Goal: Information Seeking & Learning: Learn about a topic

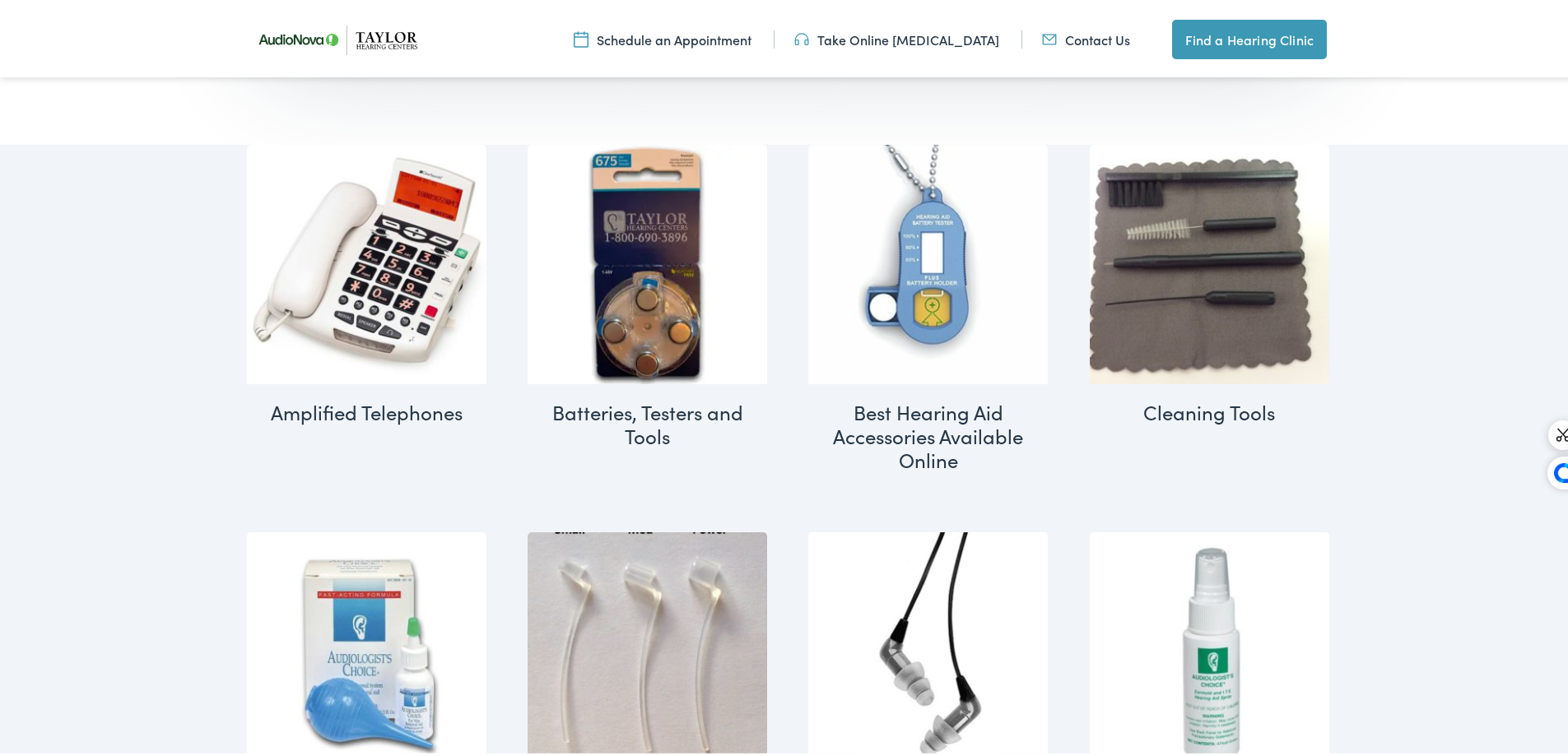
scroll to position [823, 0]
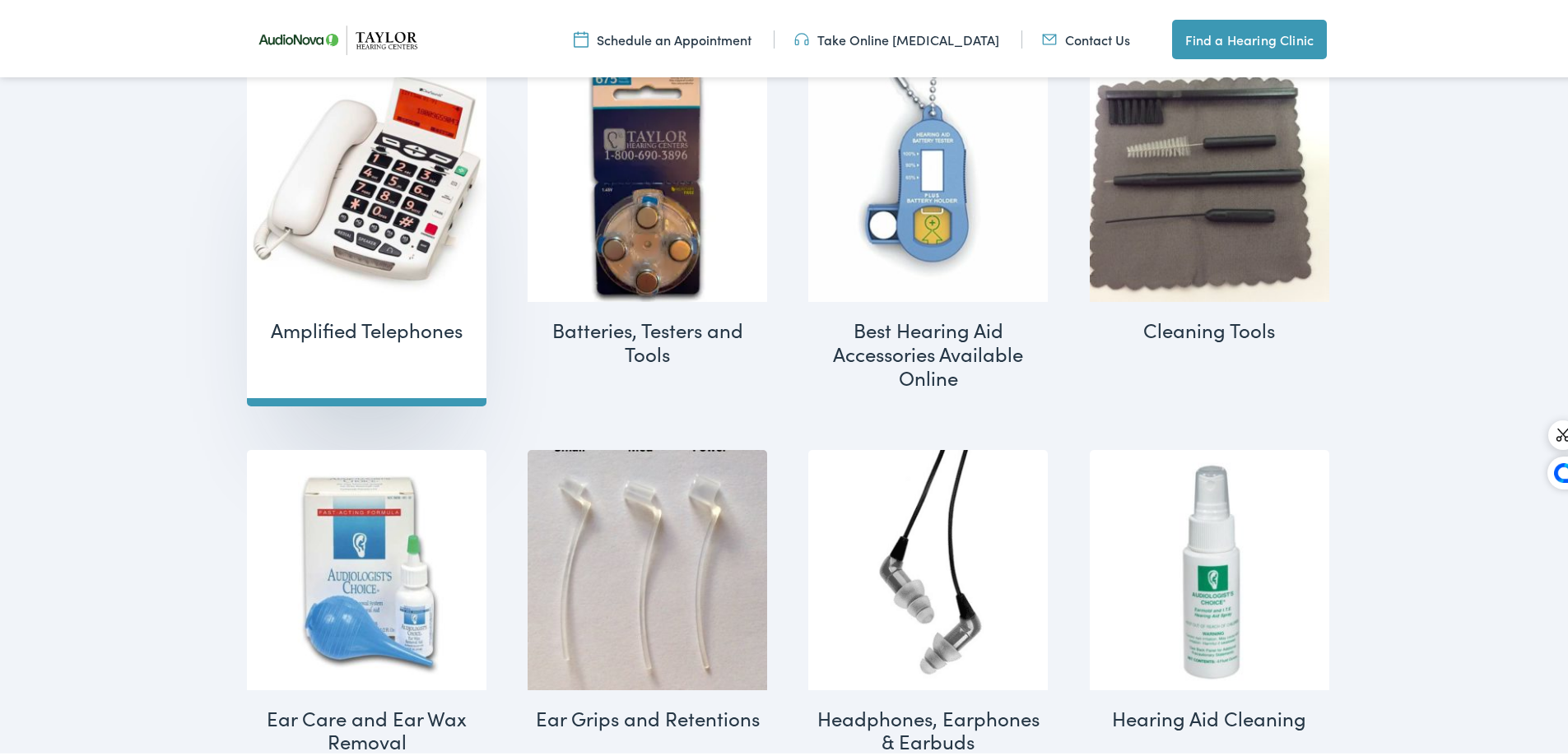
click at [382, 326] on h2 "Amplified Telephones (2)" at bounding box center [366, 327] width 239 height 57
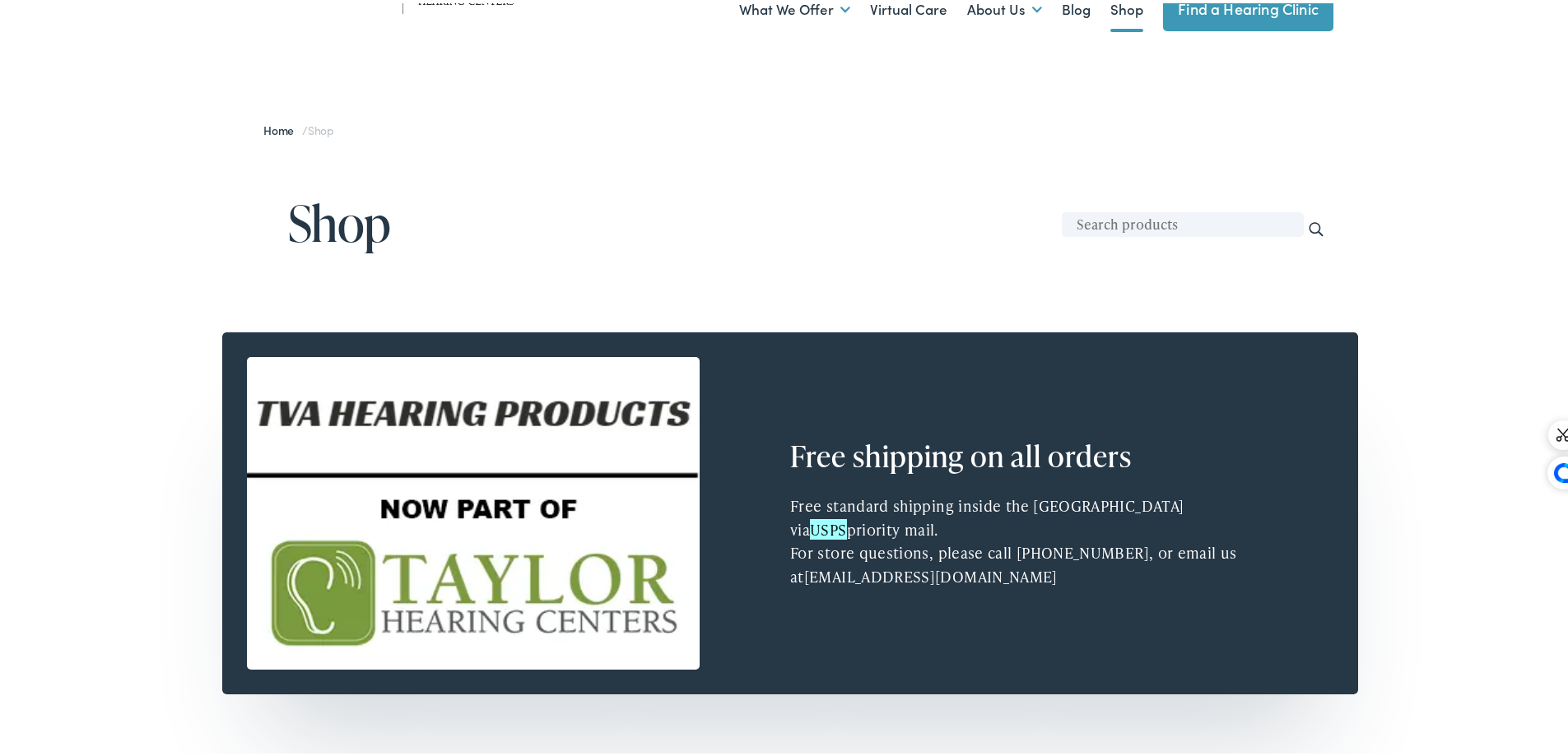
scroll to position [0, 0]
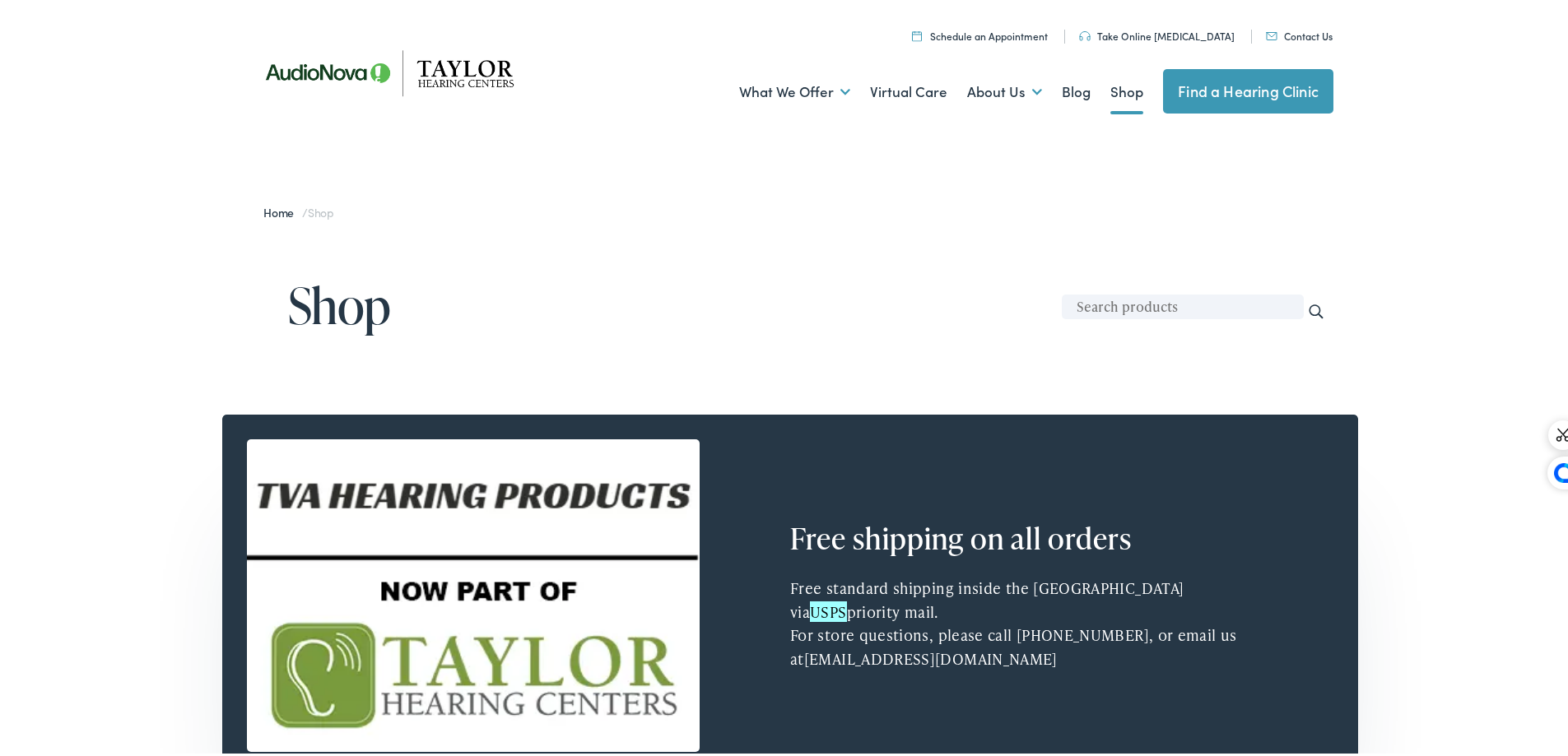
click at [1201, 292] on input "text" at bounding box center [1183, 304] width 242 height 25
type input "tool"
click at [1307, 300] on input "Search" at bounding box center [1316, 308] width 18 height 18
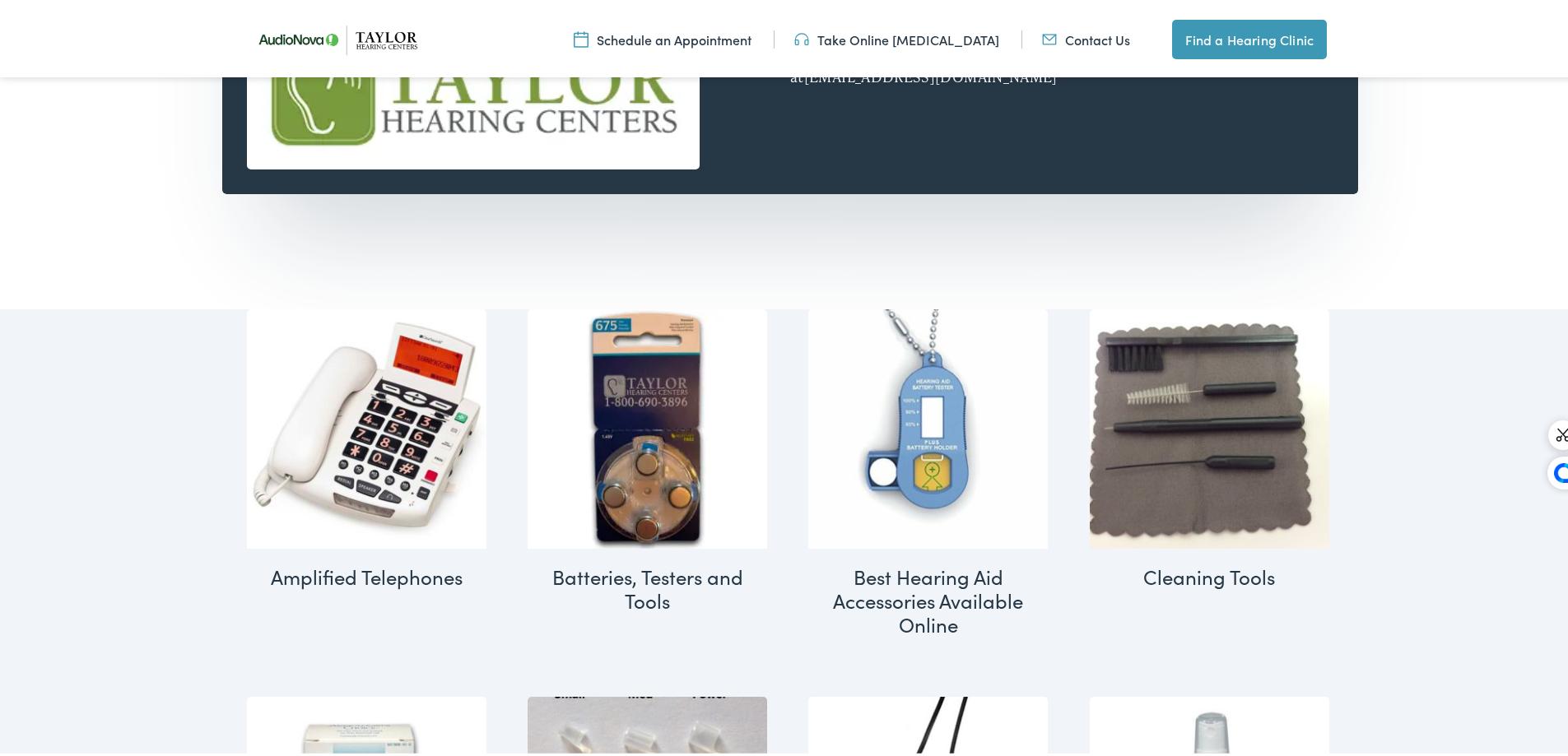
scroll to position [1070, 0]
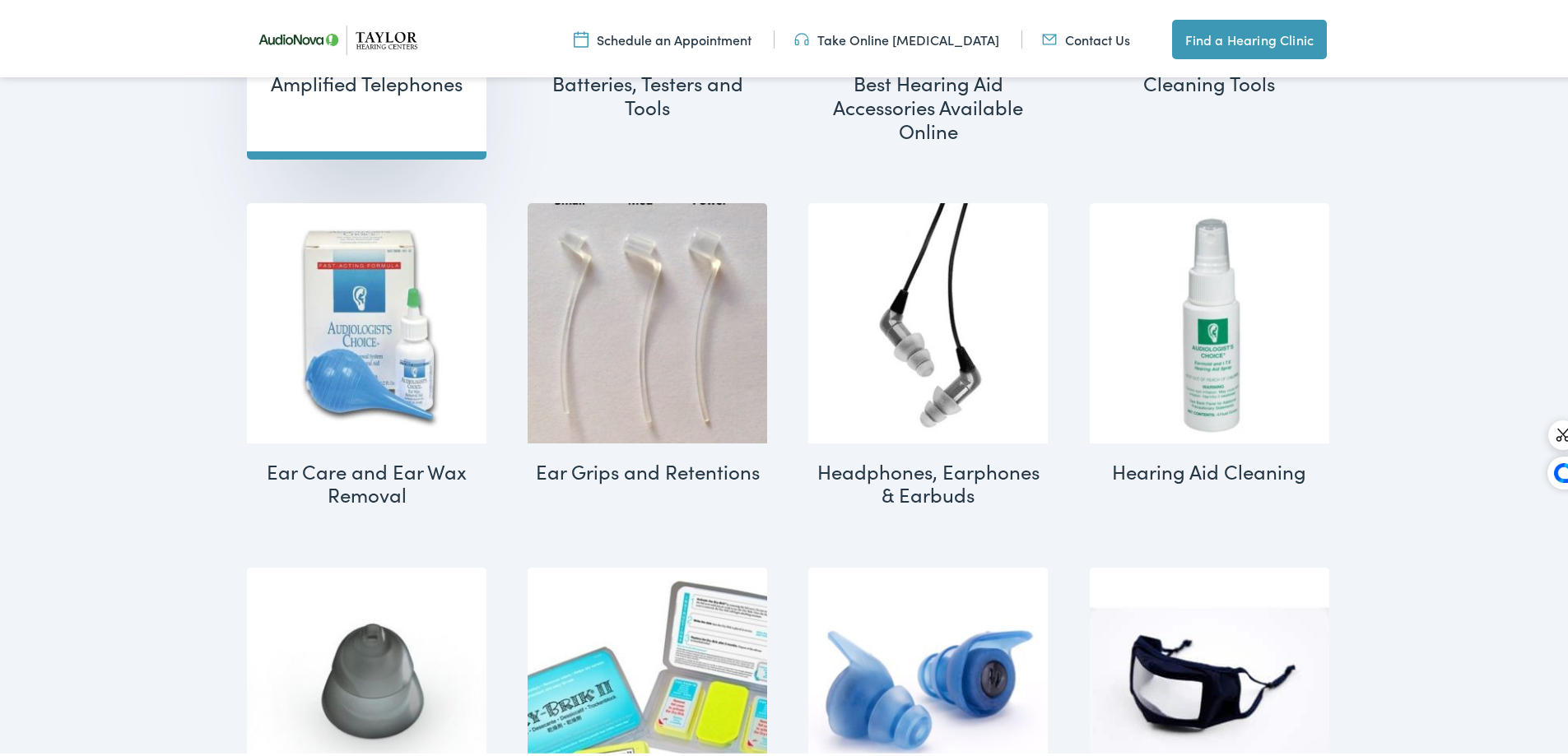
click at [392, 79] on h2 "Amplified Telephones (2)" at bounding box center [366, 80] width 239 height 57
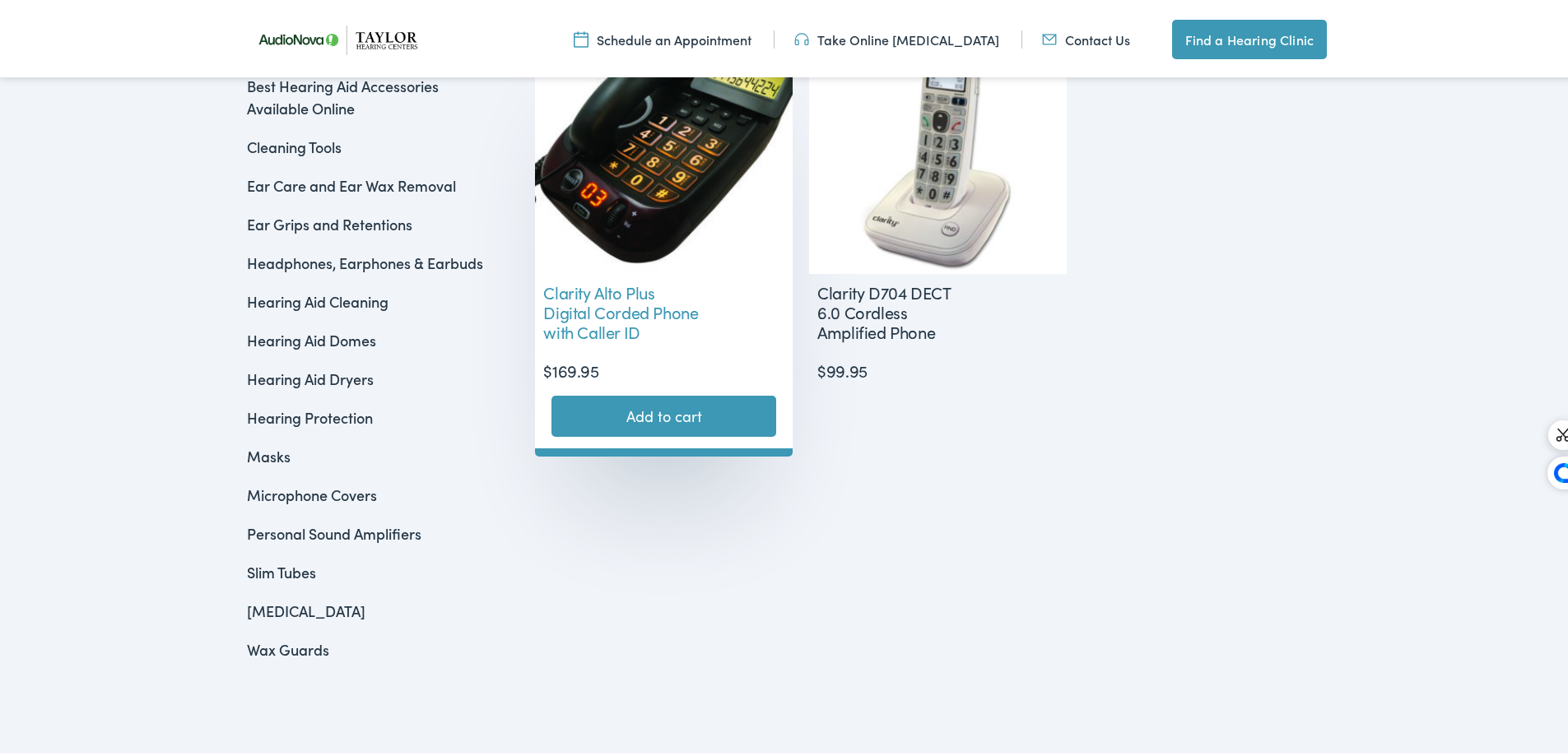
scroll to position [329, 0]
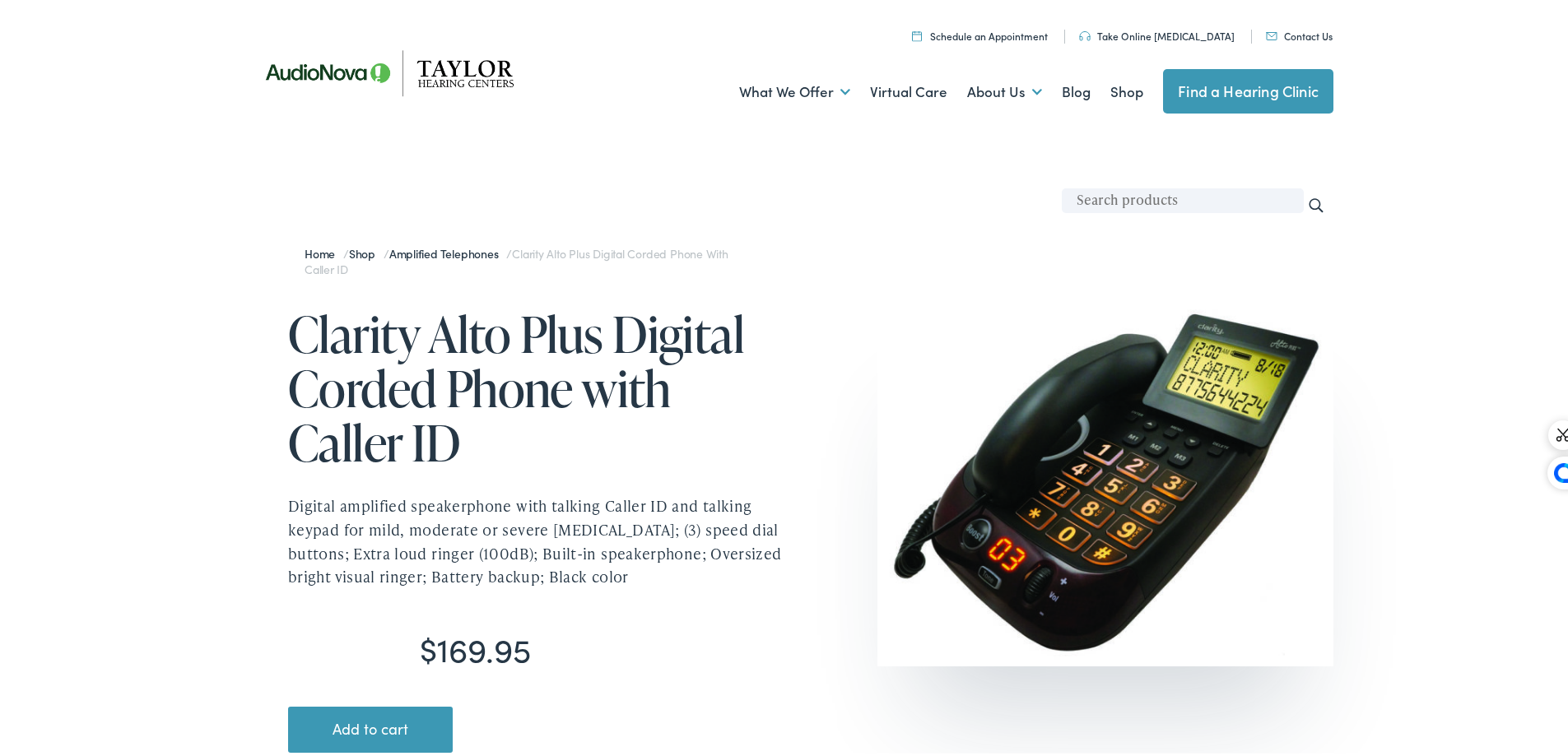
click at [547, 344] on h1 "Clarity Alto Plus Digital Corded Phone with Caller ID" at bounding box center [539, 385] width 502 height 163
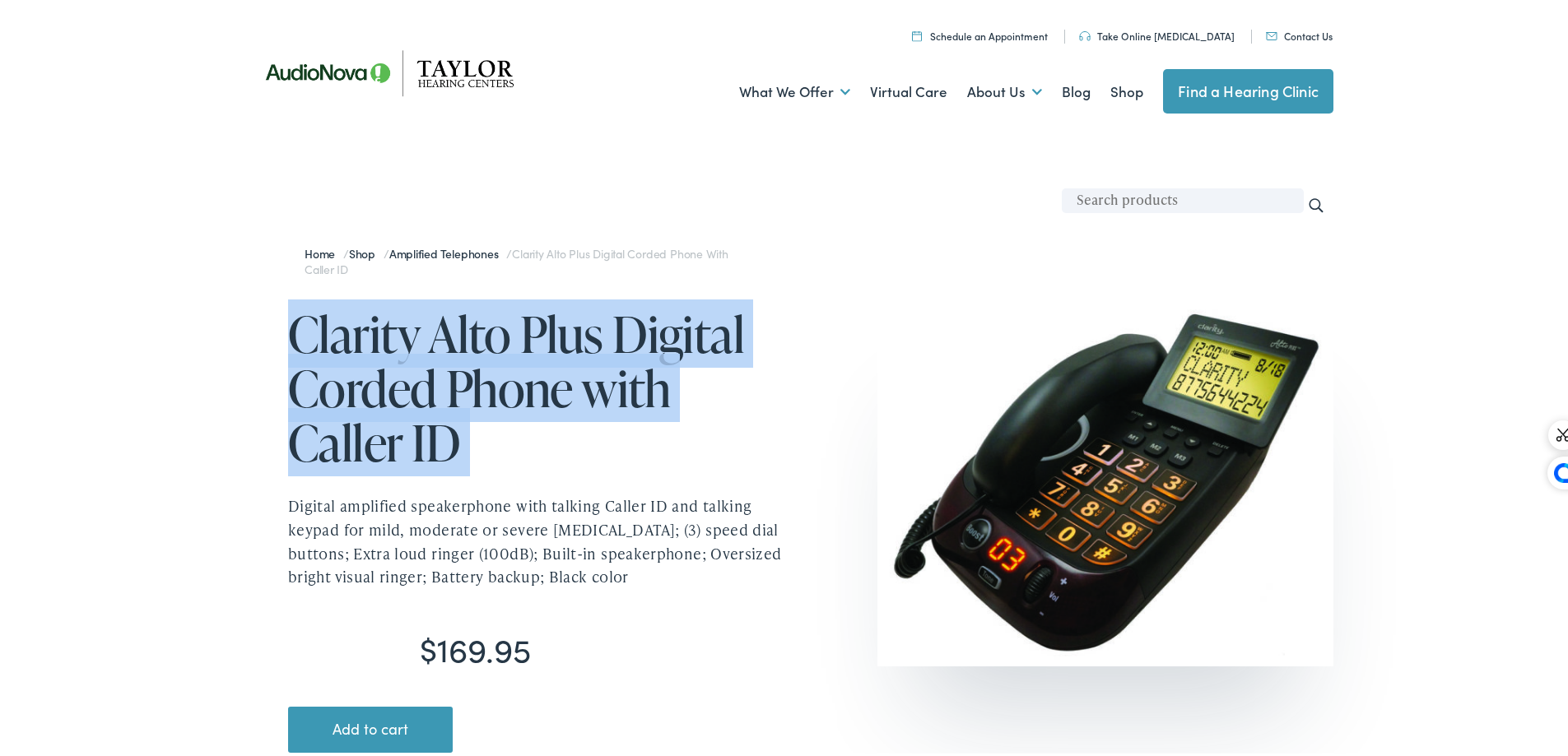
click at [546, 344] on h1 "Clarity Alto Plus Digital Corded Phone with Caller ID" at bounding box center [539, 385] width 502 height 163
copy h1 "Clarity Alto Plus Digital Corded Phone with Caller ID"
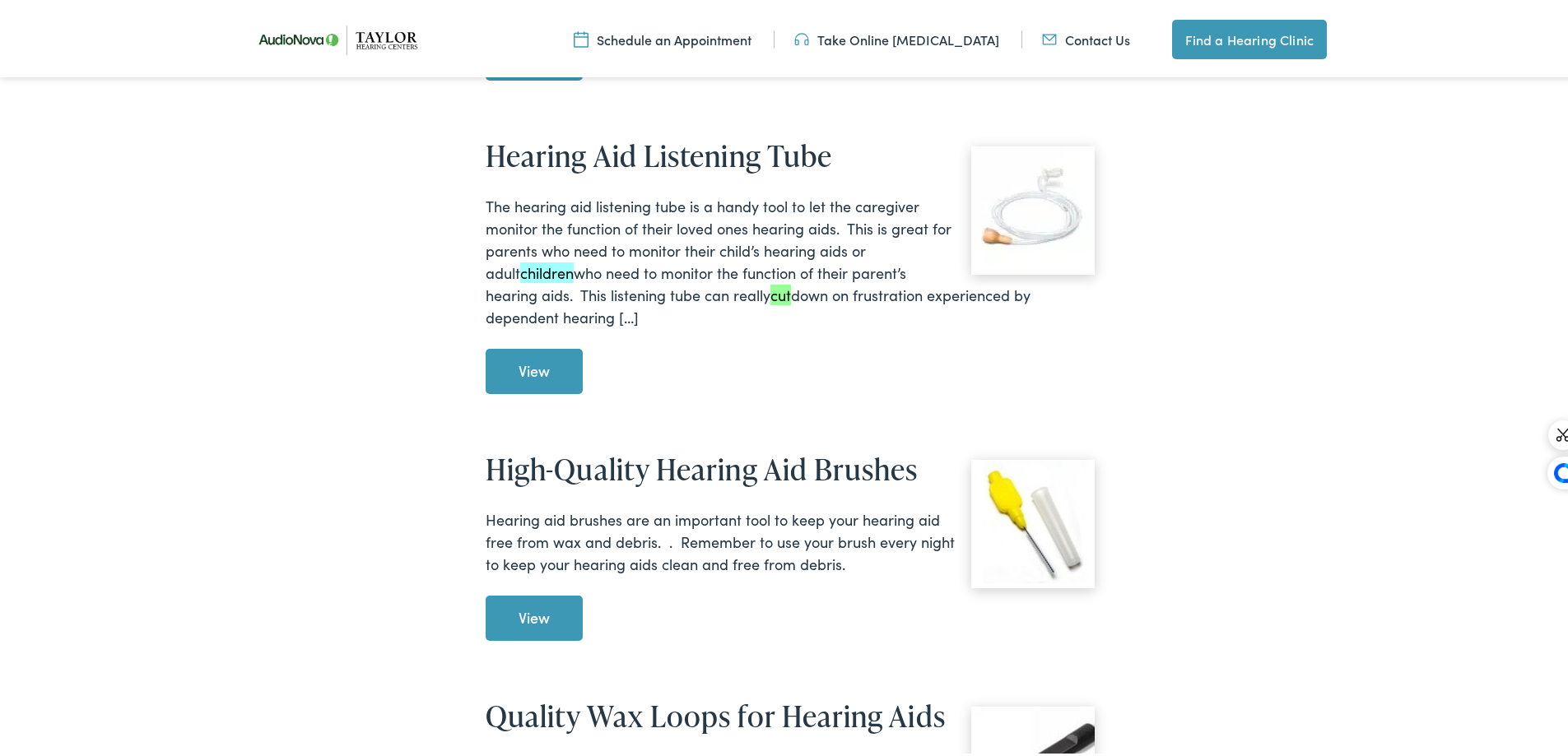
scroll to position [2140, 0]
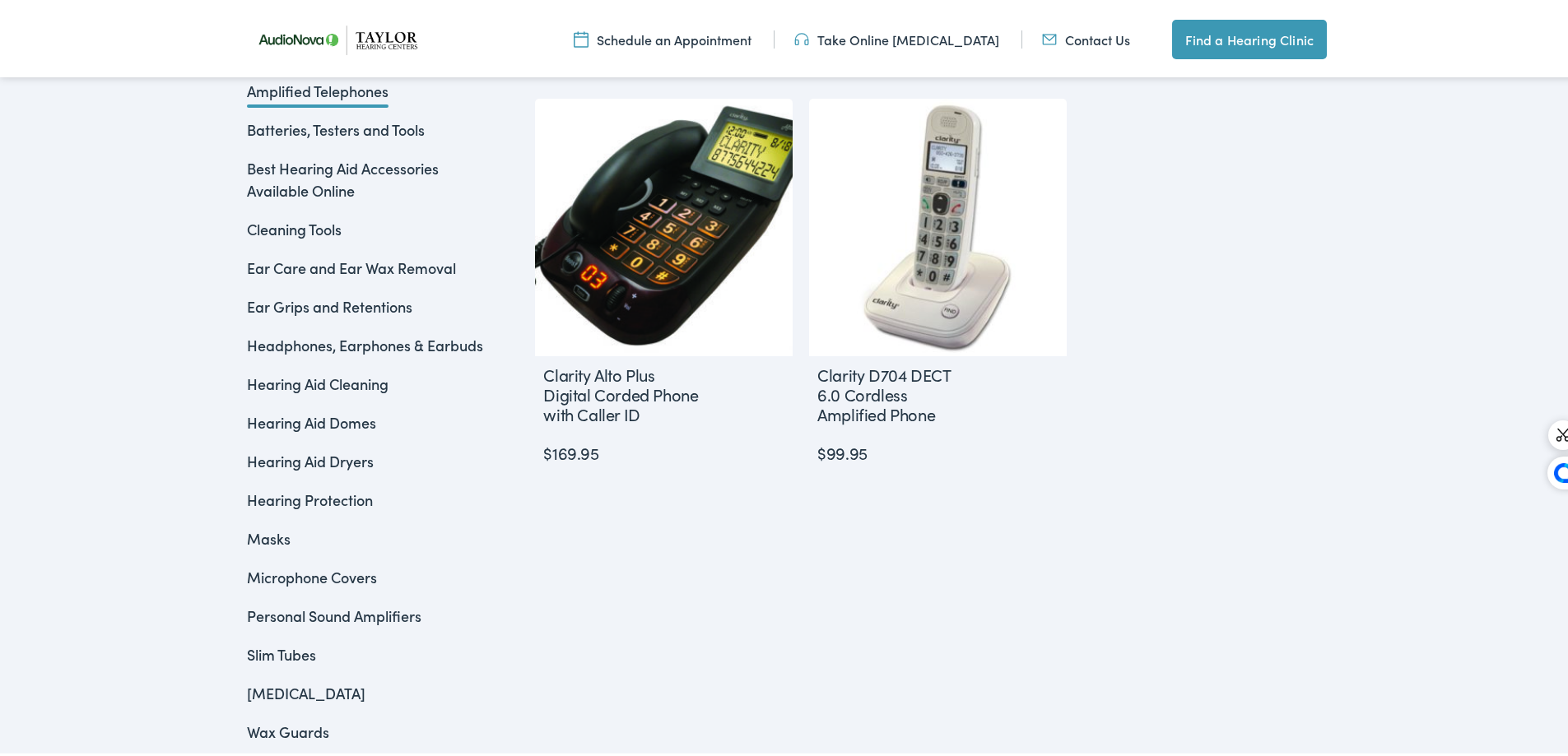
scroll to position [494, 0]
click at [301, 223] on link "Cleaning Tools" at bounding box center [294, 225] width 95 height 20
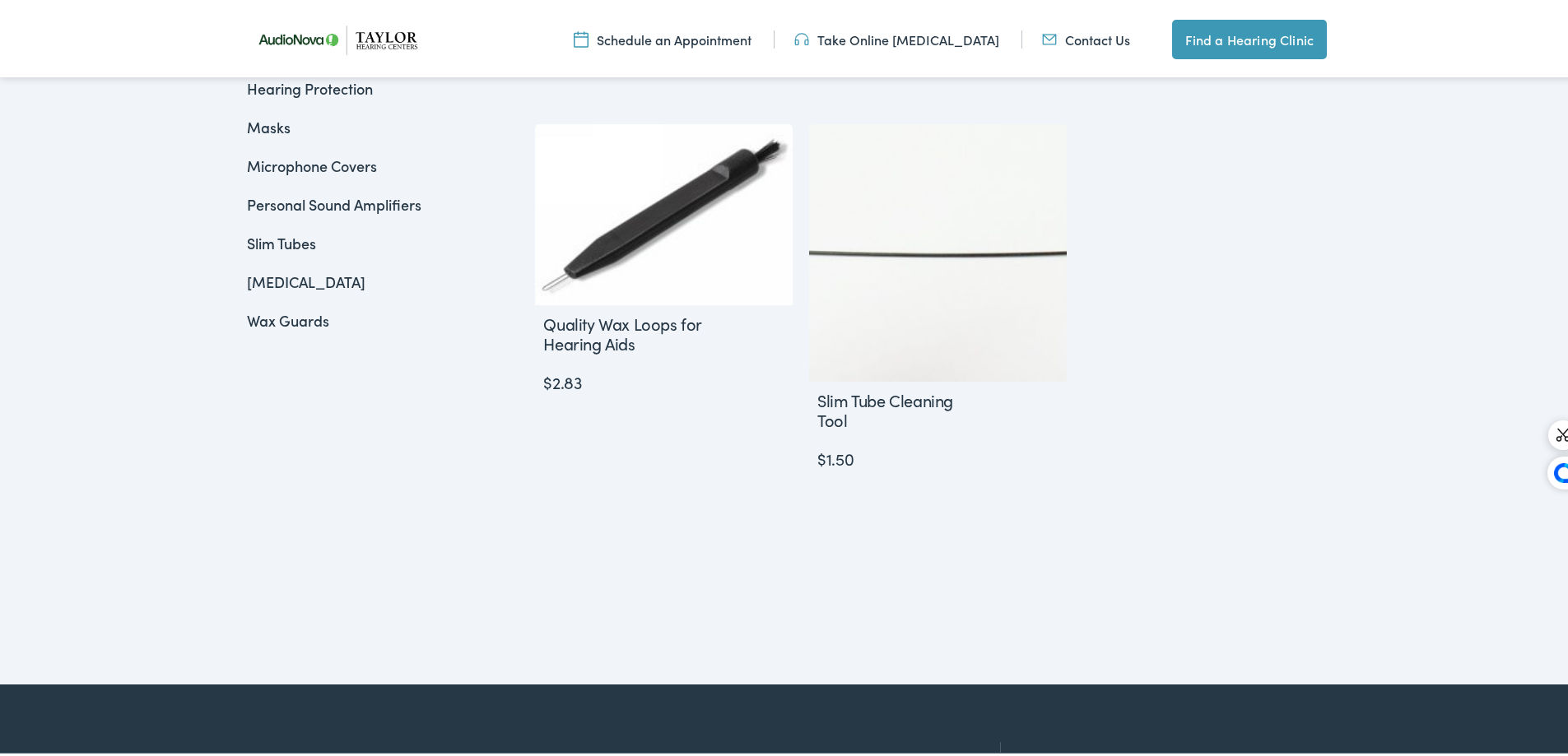
scroll to position [904, 0]
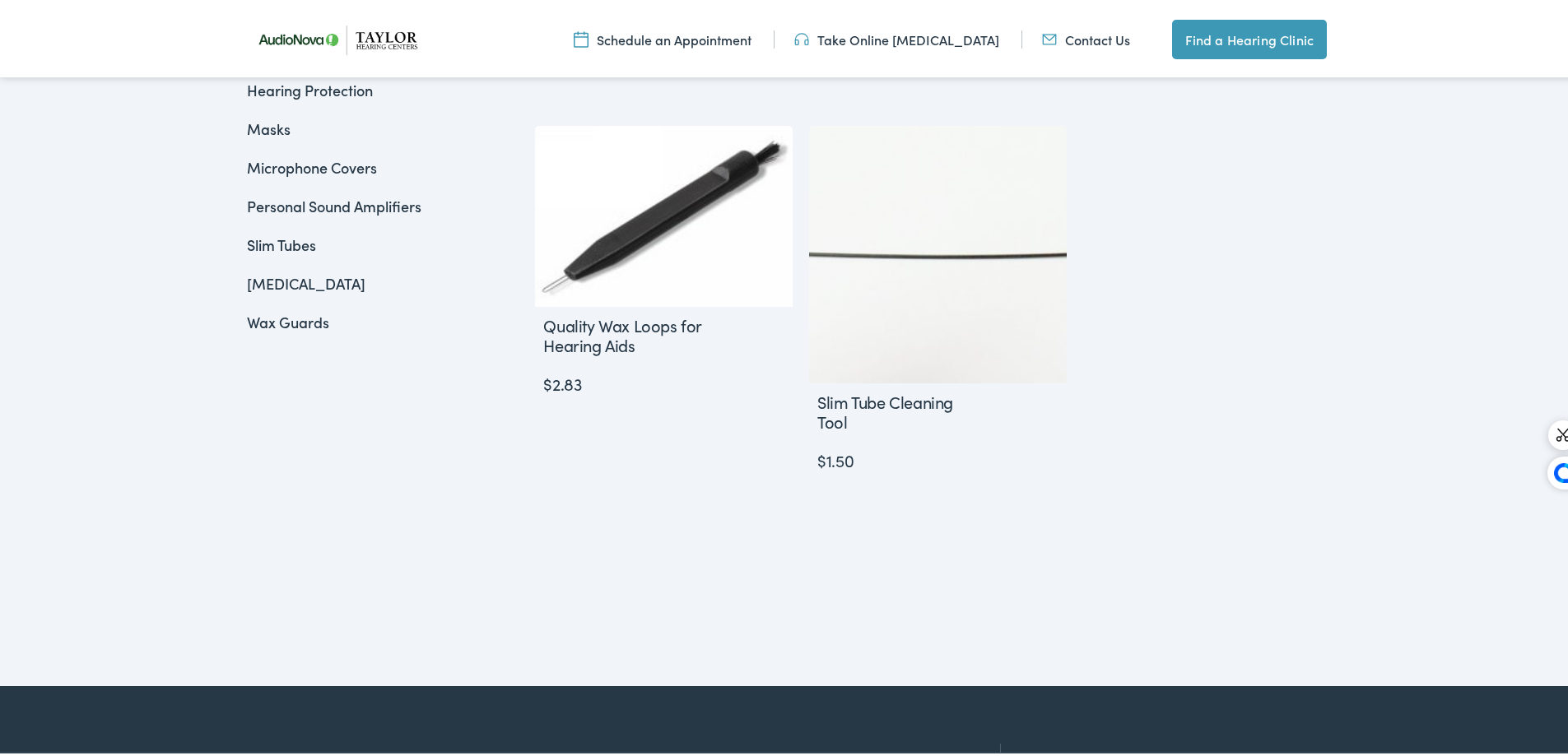
click at [269, 320] on link "Wax Guards" at bounding box center [288, 318] width 82 height 20
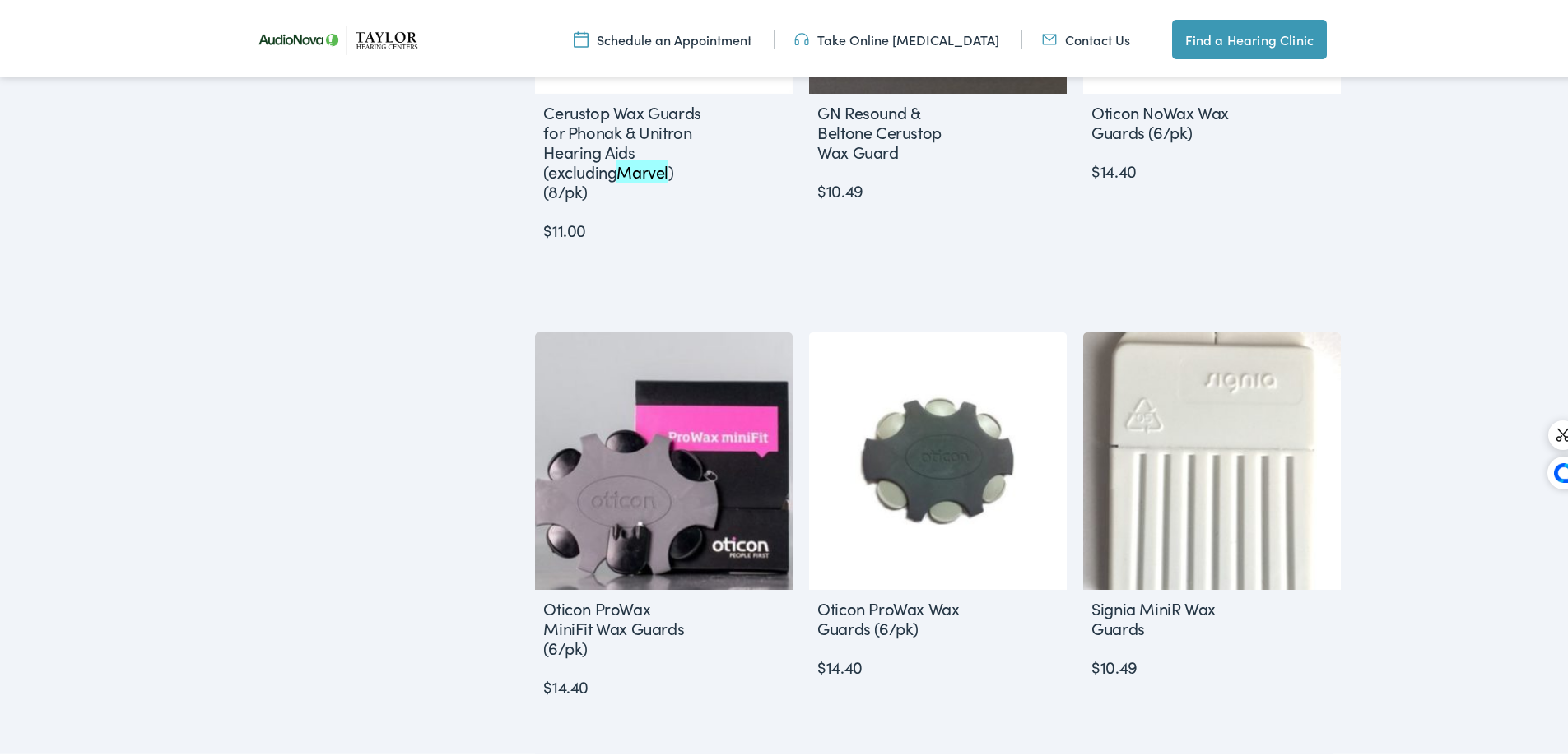
scroll to position [822, 0]
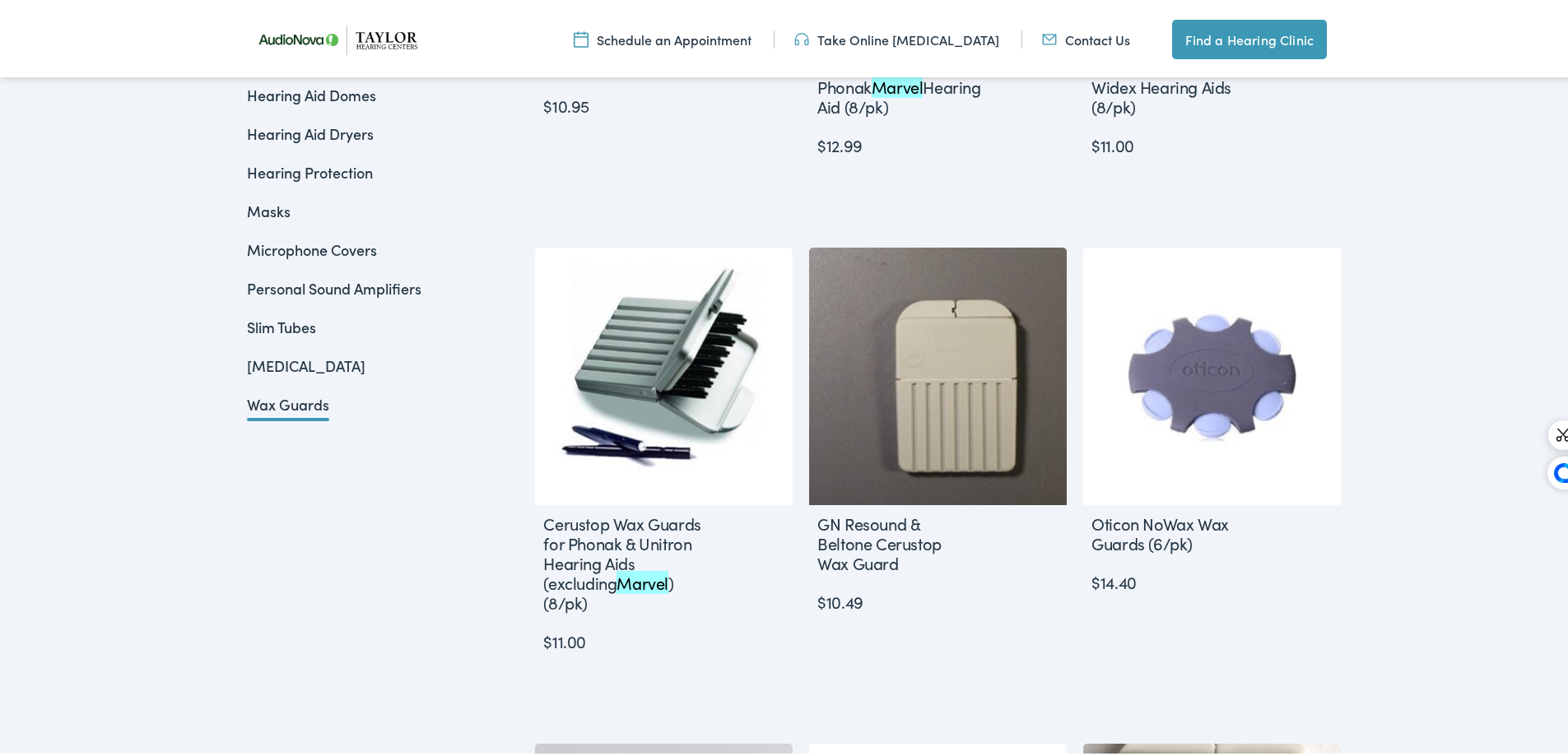
click at [251, 357] on link "[MEDICAL_DATA]" at bounding box center [306, 362] width 118 height 20
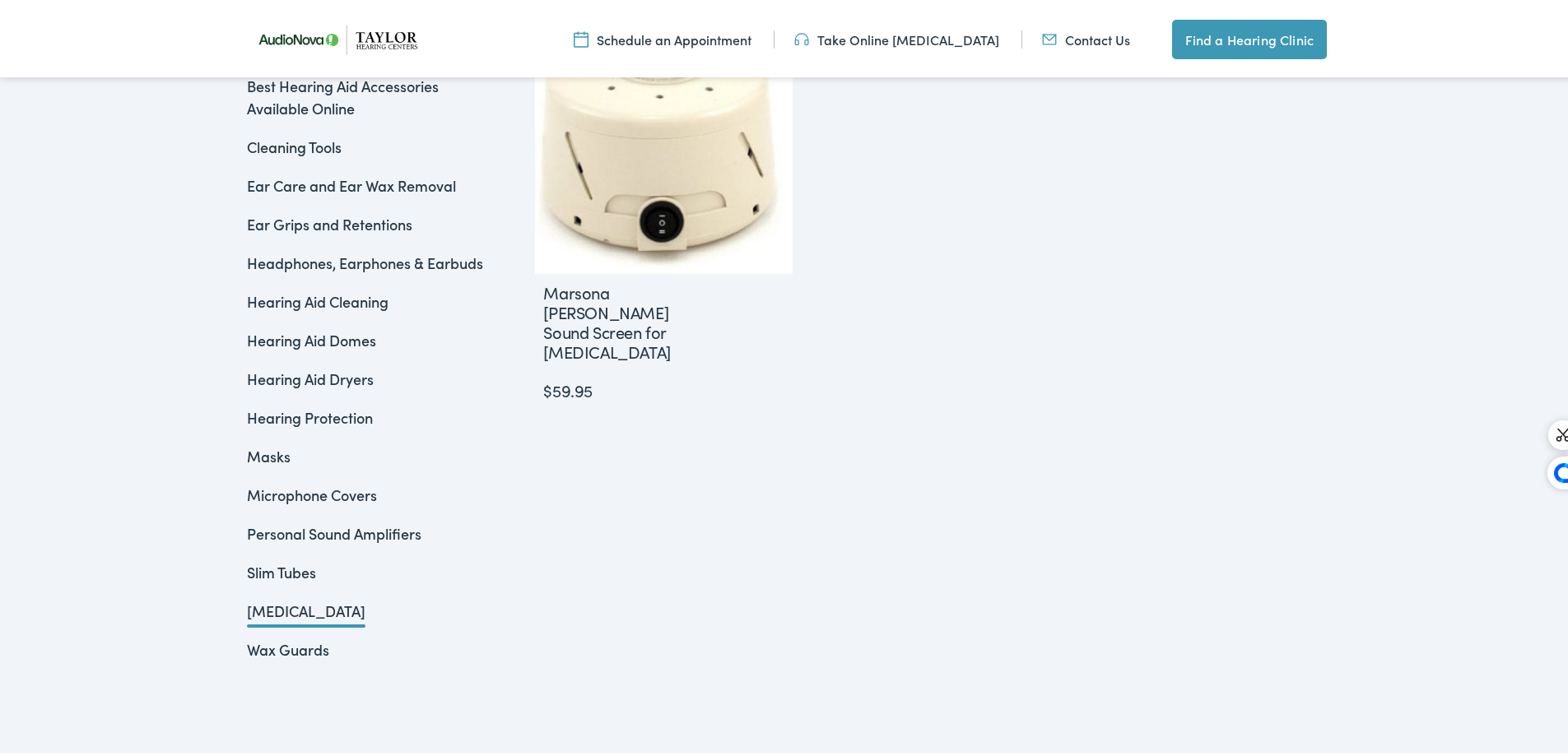
scroll to position [575, 0]
click at [275, 573] on link "Slim Tubes" at bounding box center [281, 570] width 69 height 20
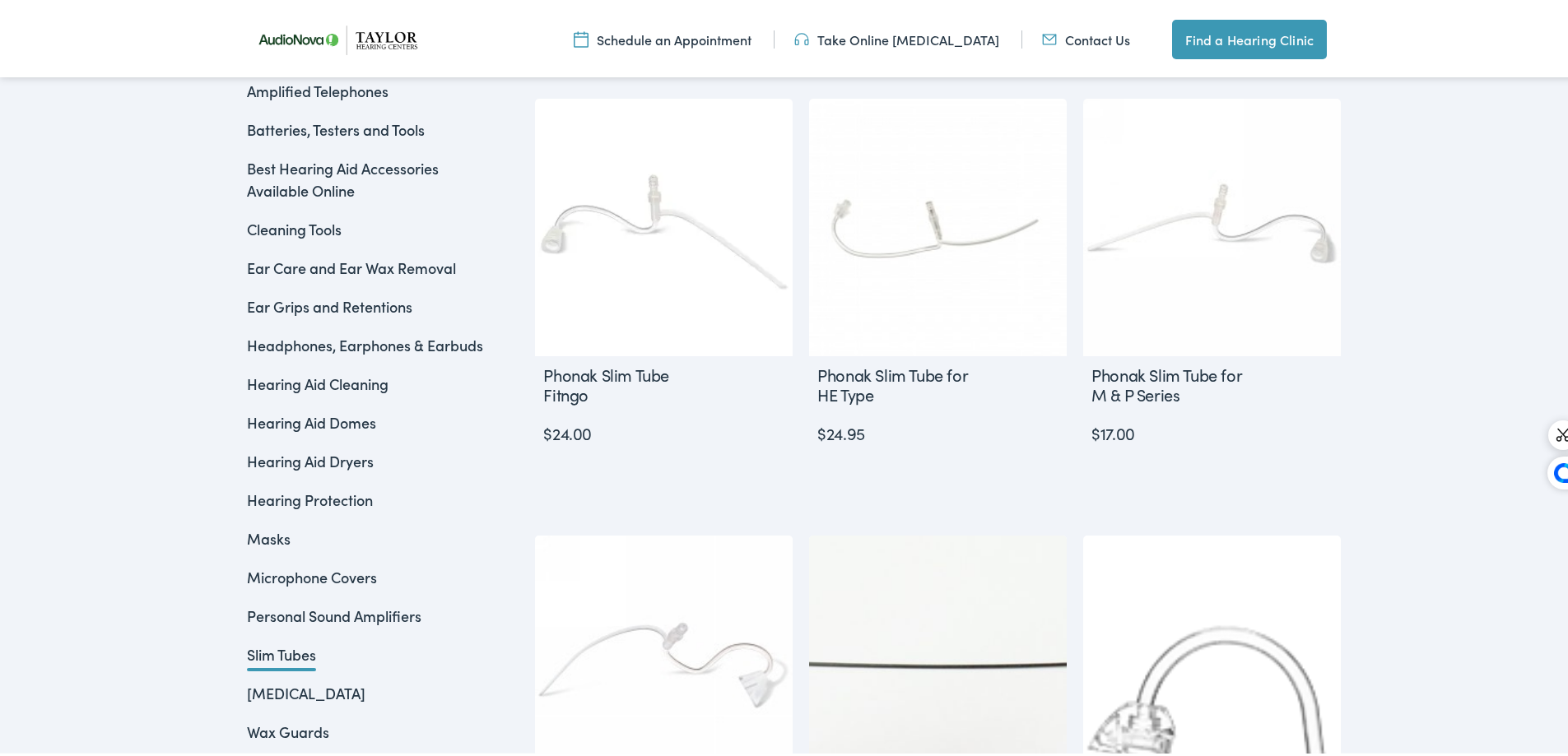
click at [293, 615] on link "Personal Sound Amplifiers" at bounding box center [334, 612] width 174 height 20
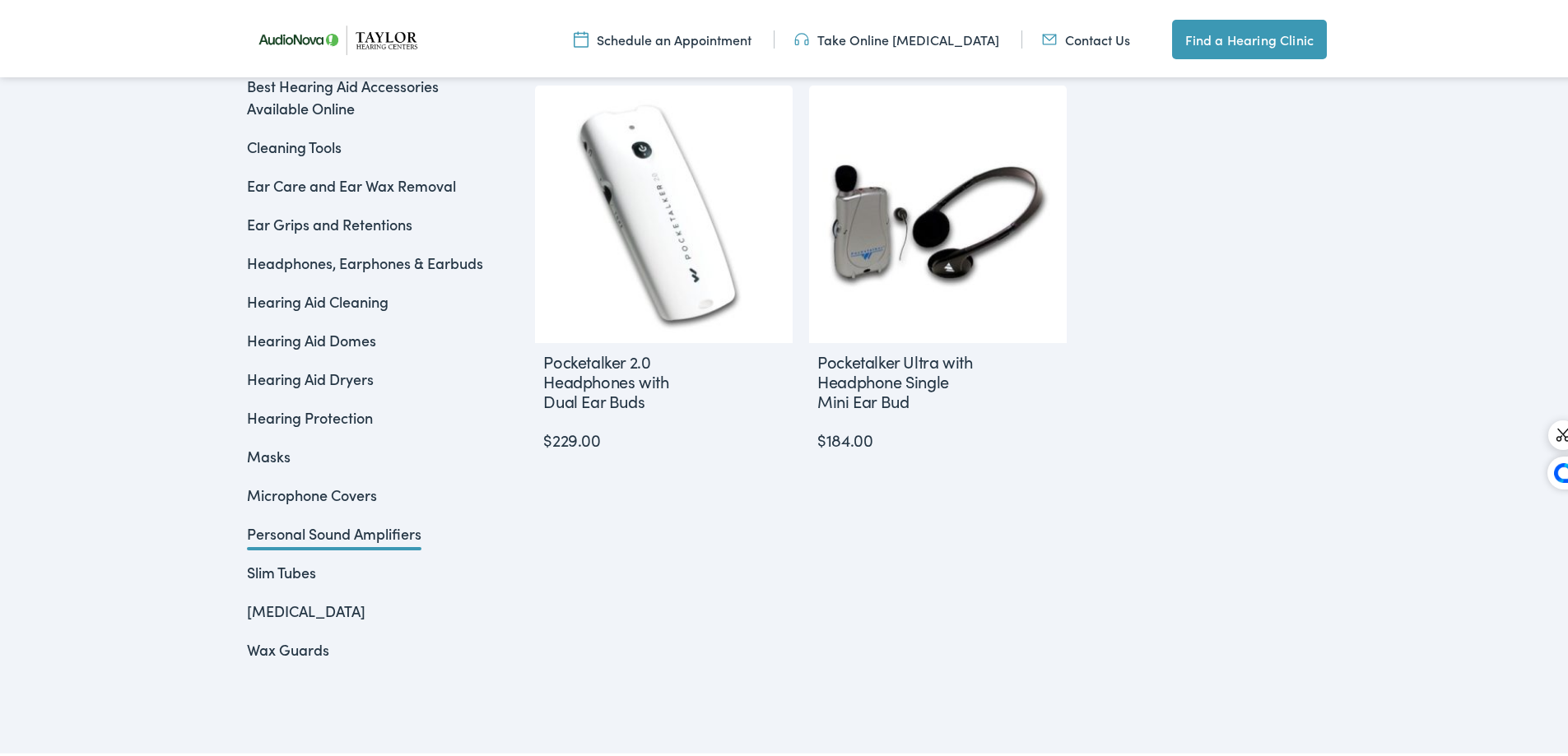
scroll to position [575, 0]
click at [312, 484] on link "Microphone Covers" at bounding box center [312, 493] width 130 height 20
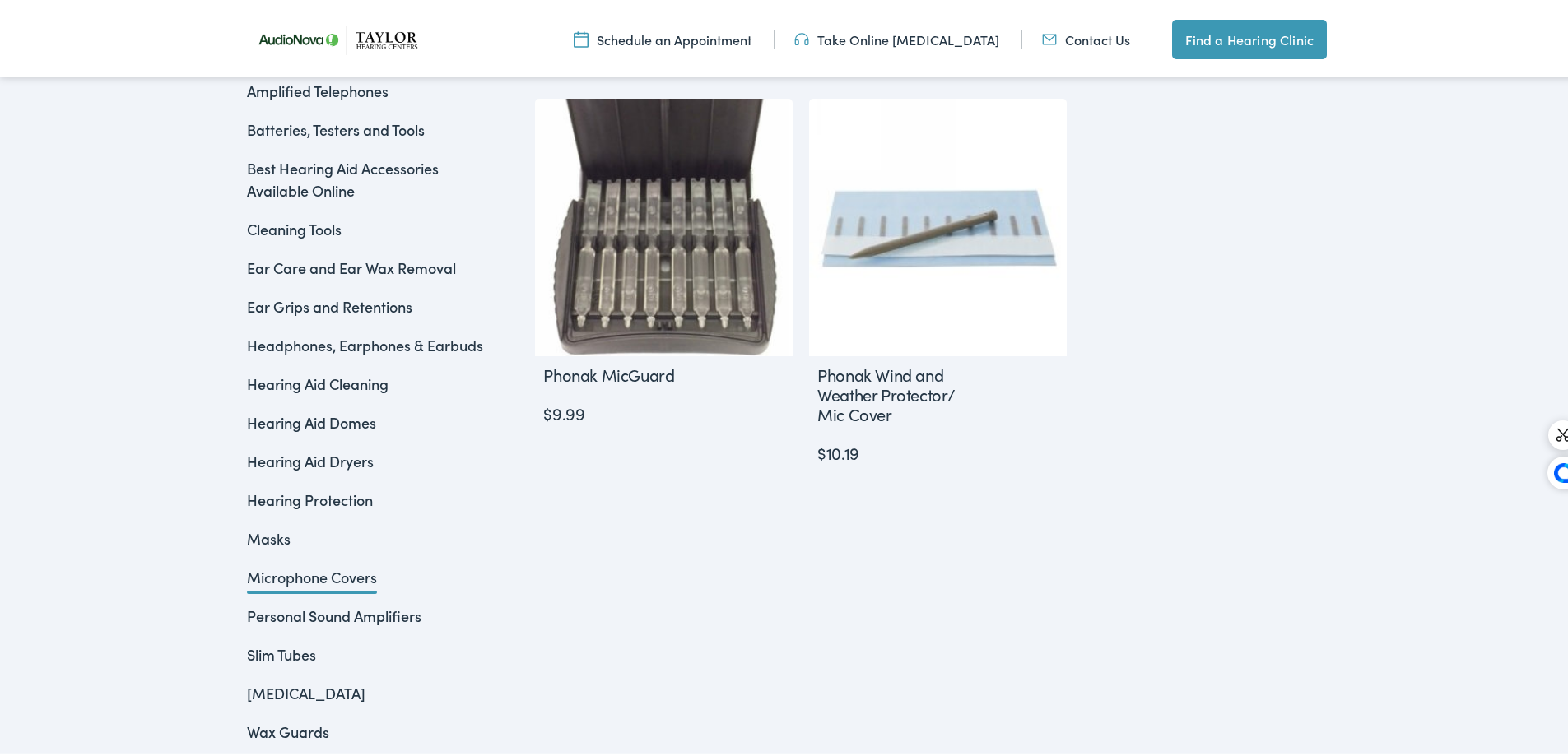
scroll to position [494, 0]
click at [269, 538] on link "Masks" at bounding box center [269, 534] width 44 height 20
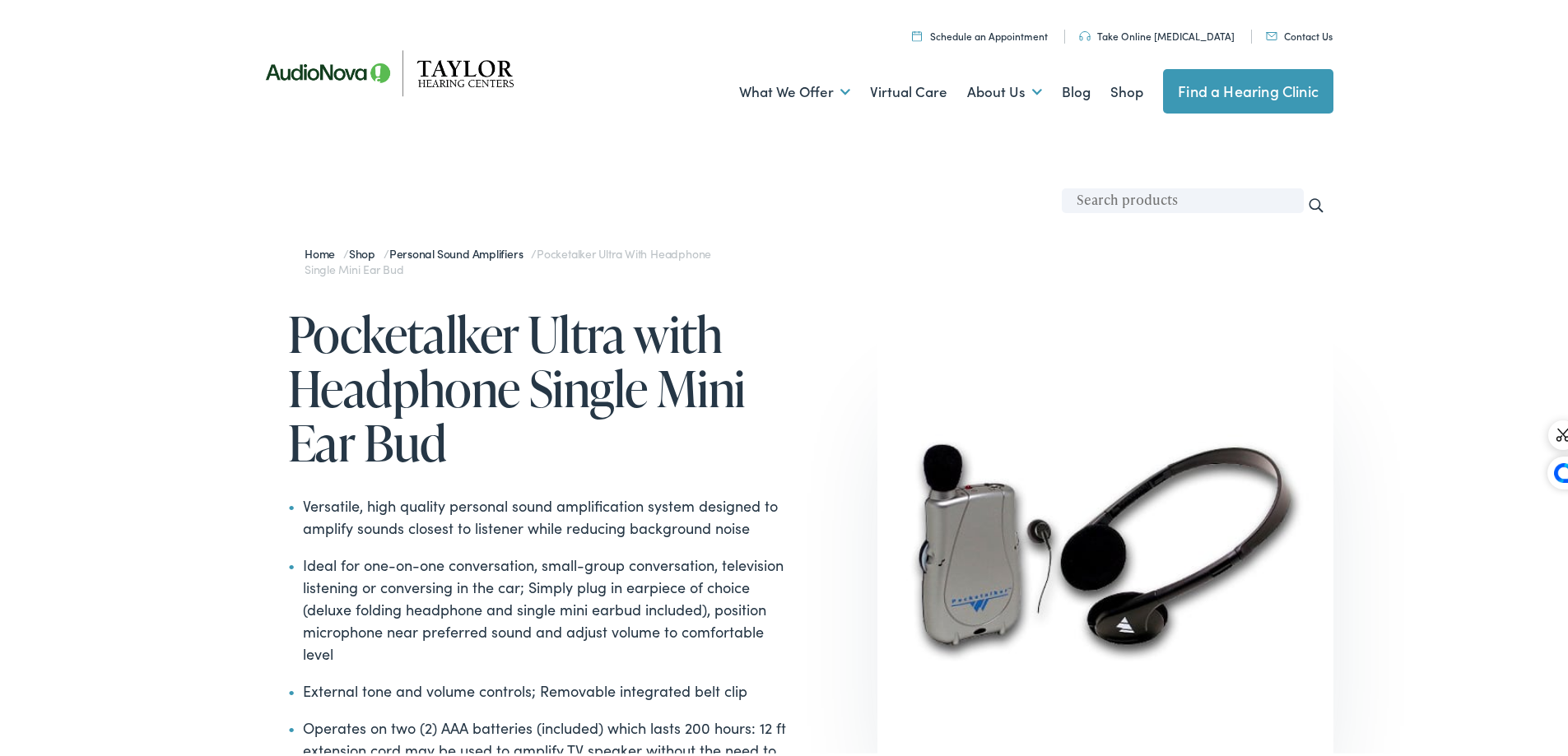
click at [474, 349] on h1 "Pocketalker Ultra with Headphone Single Mini Ear Bud" at bounding box center [539, 385] width 502 height 163
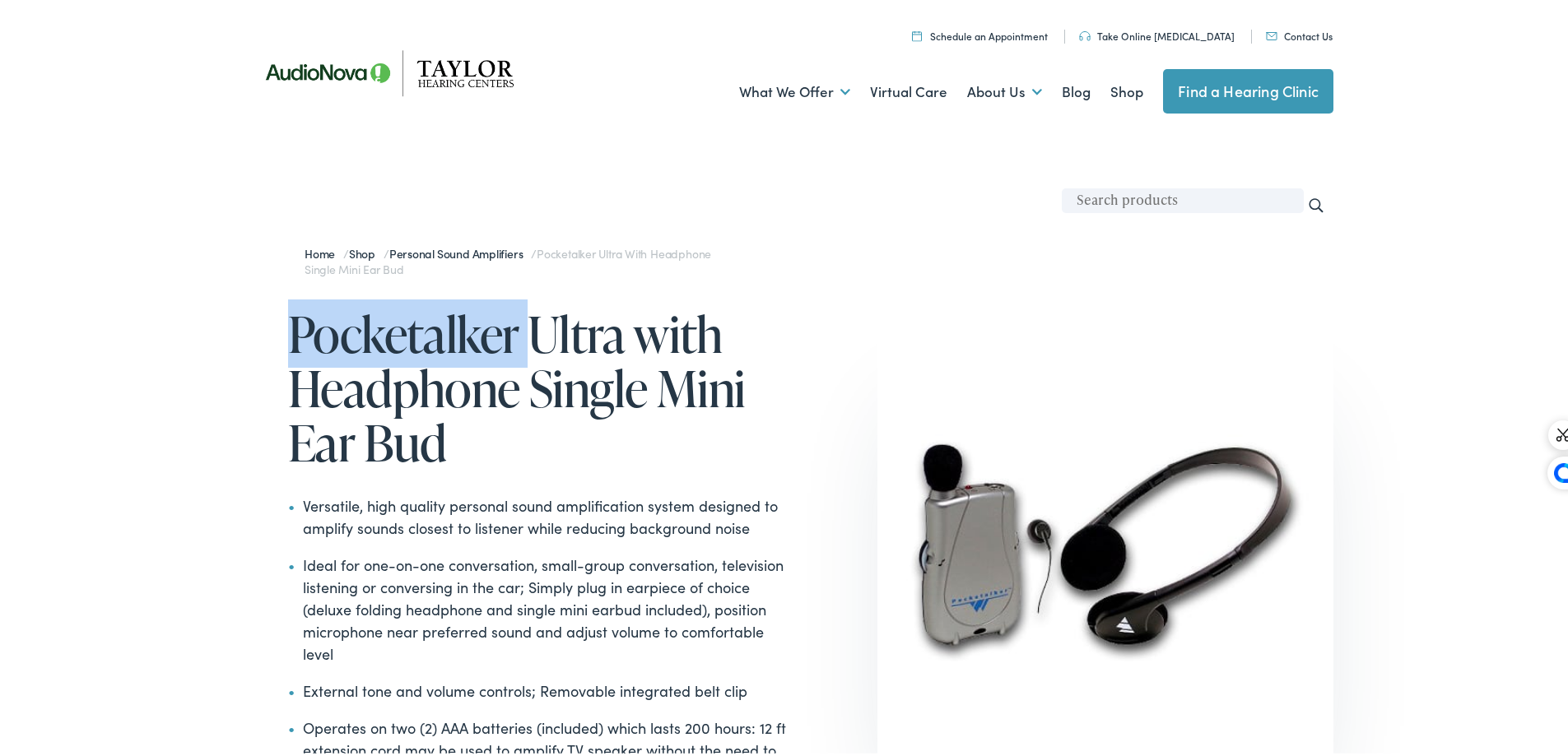
click at [474, 349] on h1 "Pocketalker Ultra with Headphone Single Mini Ear Bud" at bounding box center [539, 385] width 502 height 163
click at [478, 347] on h1 "Pocketalker Ultra with Headphone Single Mini Ear Bud" at bounding box center [539, 385] width 502 height 163
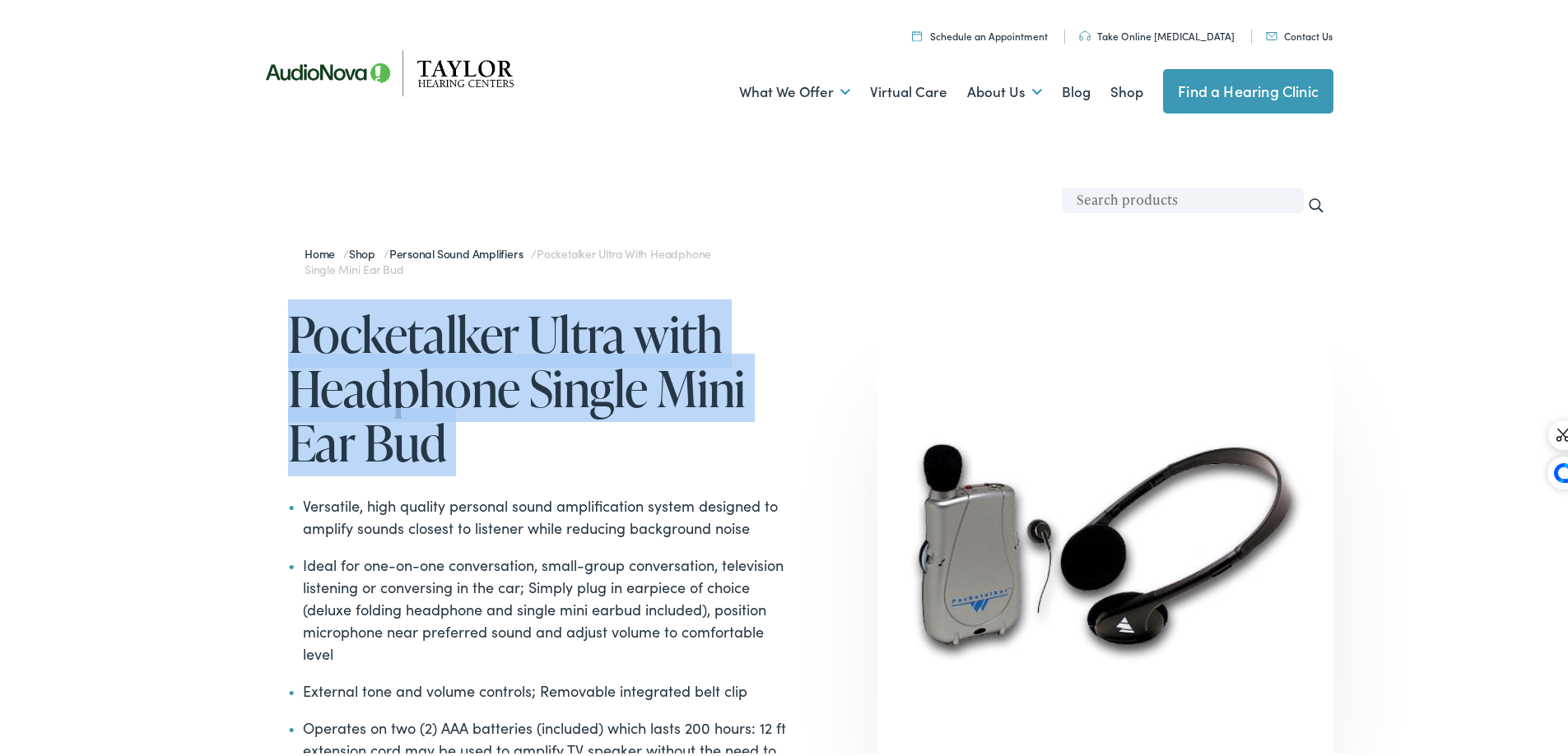
click at [478, 347] on h1 "Pocketalker Ultra with Headphone Single Mini Ear Bud" at bounding box center [539, 385] width 502 height 163
copy div "Pocketalker Ultra with Headphone Single Mini Ear Bud"
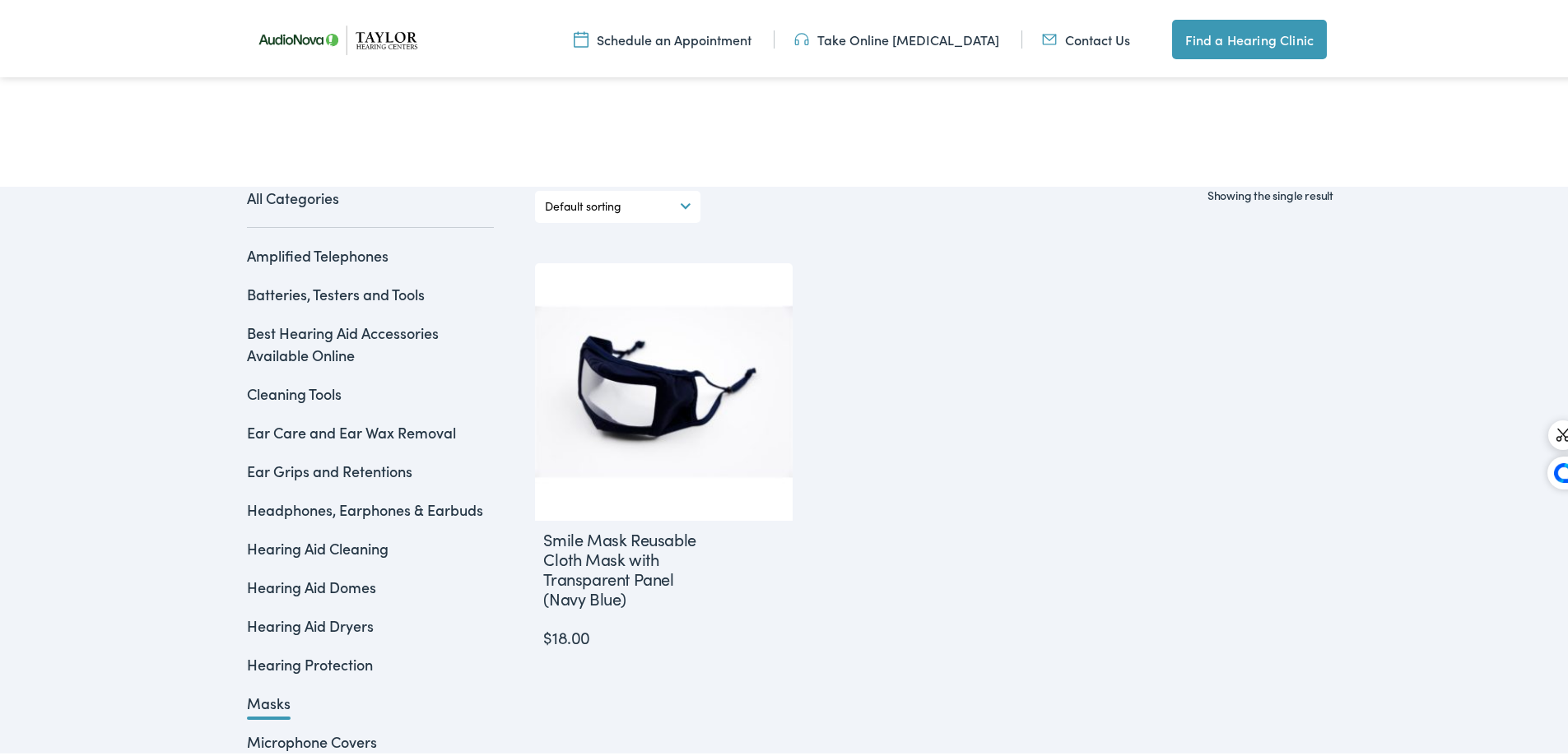
click at [251, 654] on link "Hearing Protection" at bounding box center [310, 661] width 126 height 20
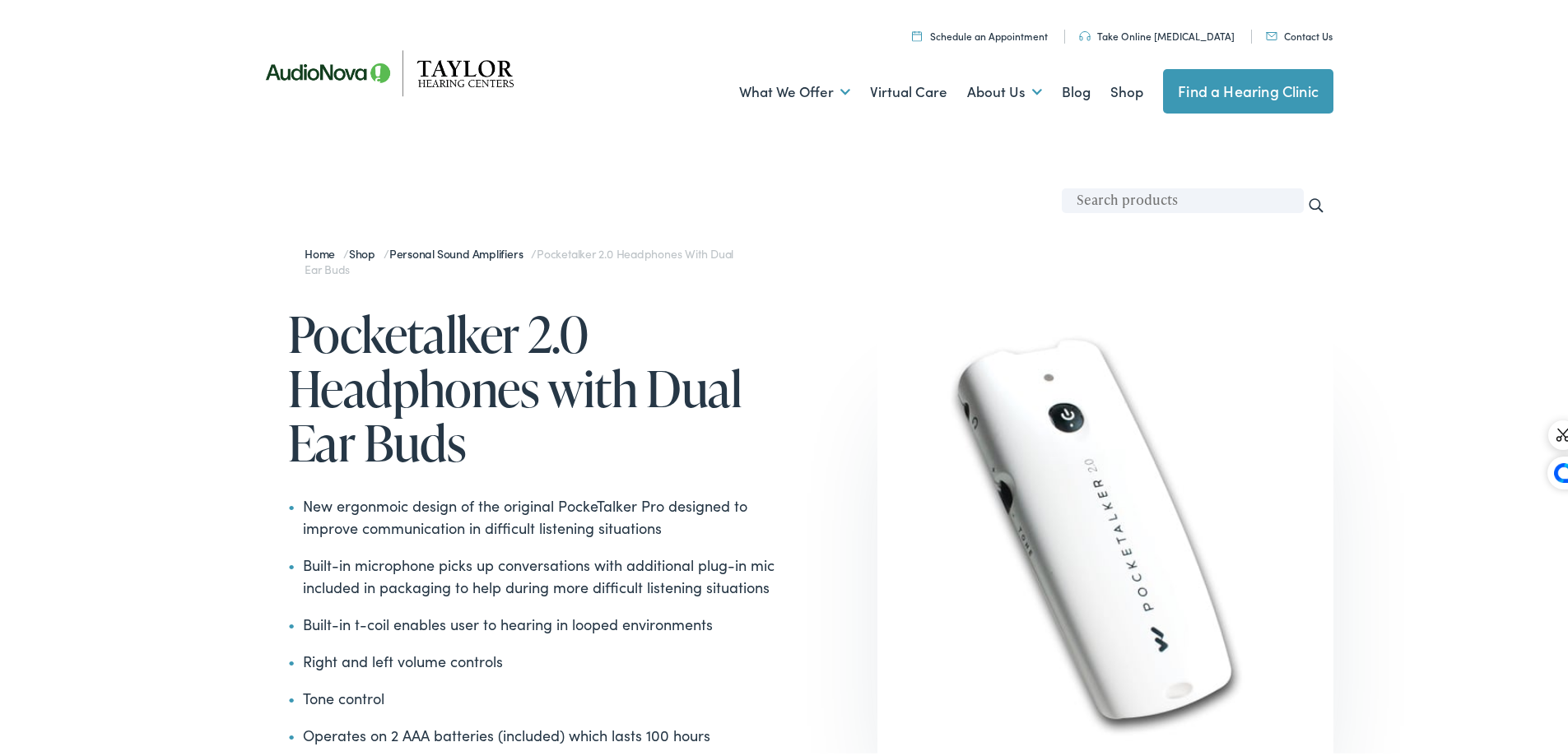
click at [394, 386] on h1 "Pocketalker 2.0 Headphones with Dual Ear Buds" at bounding box center [539, 385] width 502 height 163
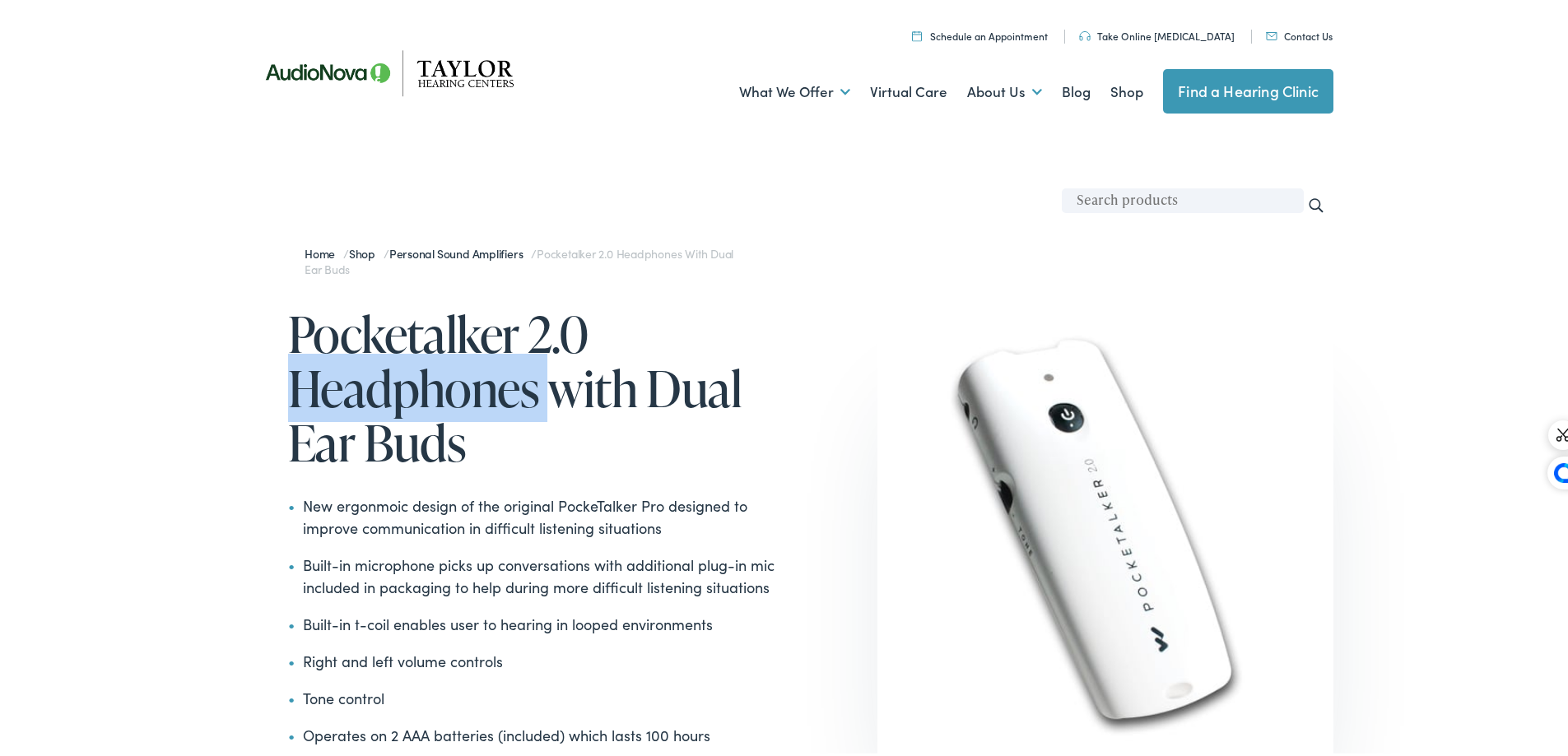
click at [394, 385] on h1 "Pocketalker 2.0 Headphones with Dual Ear Buds" at bounding box center [539, 385] width 502 height 163
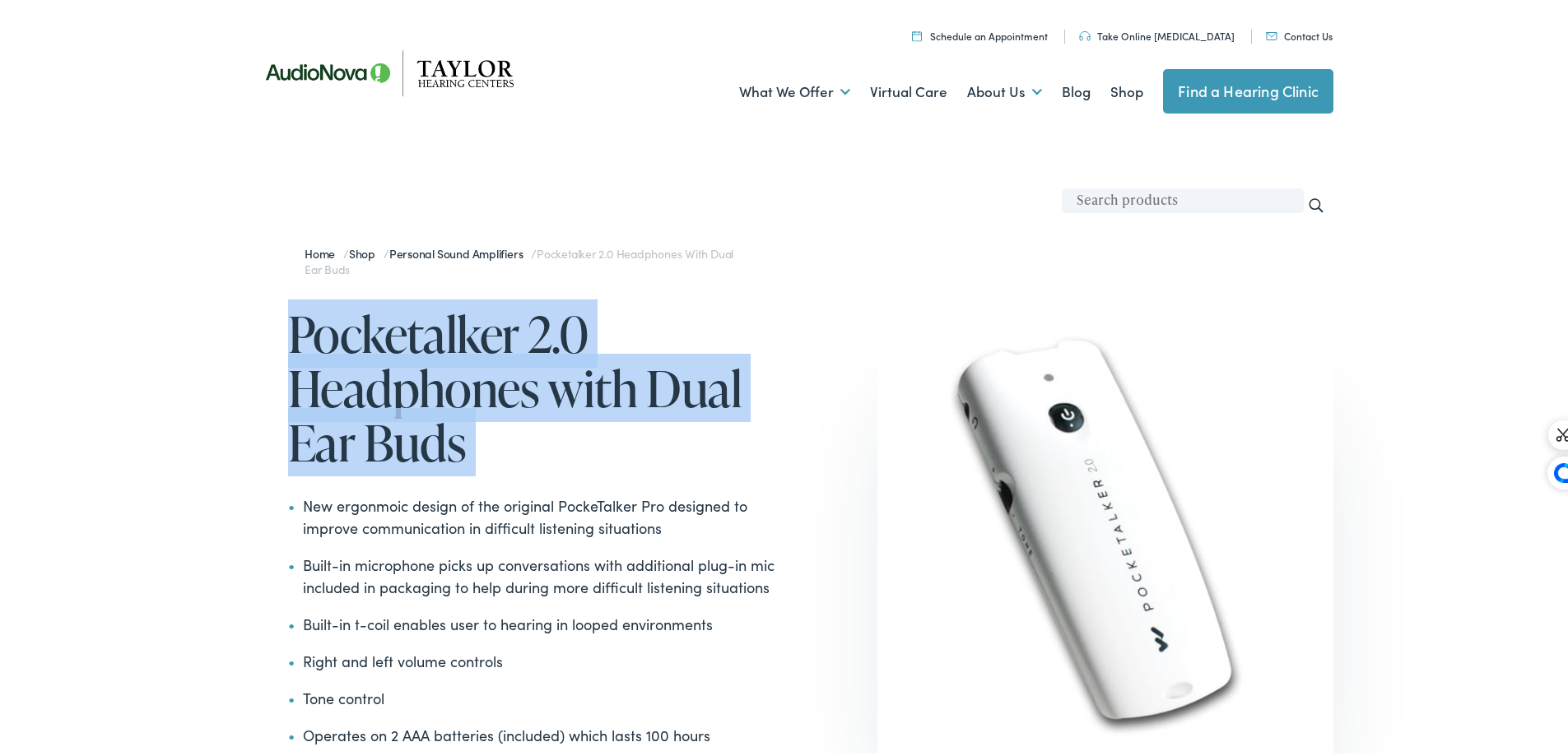
click at [394, 385] on h1 "Pocketalker 2.0 Headphones with Dual Ear Buds" at bounding box center [539, 385] width 502 height 163
copy div "Pocketalker 2.0 Headphones with Dual Ear Buds"
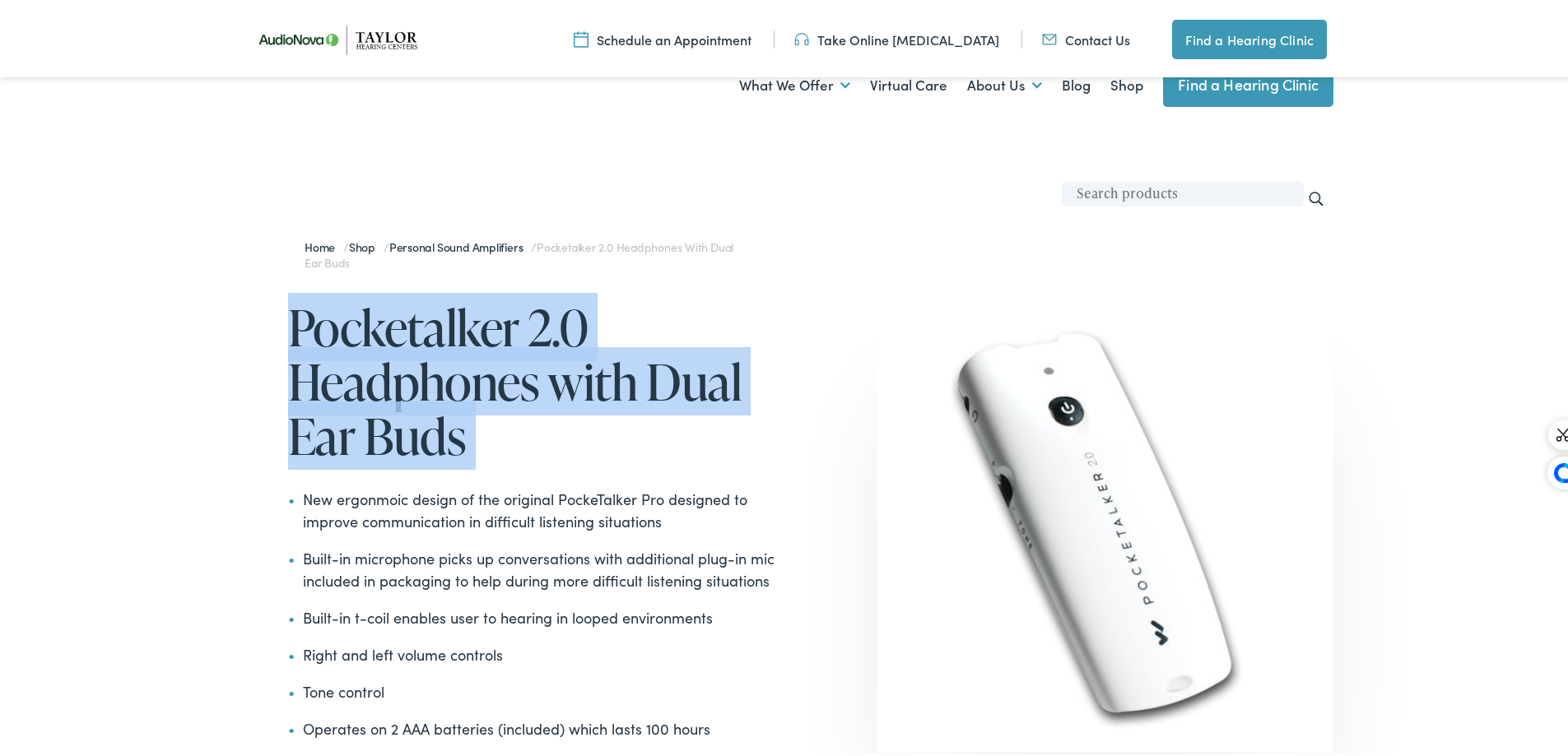
scroll to position [412, 0]
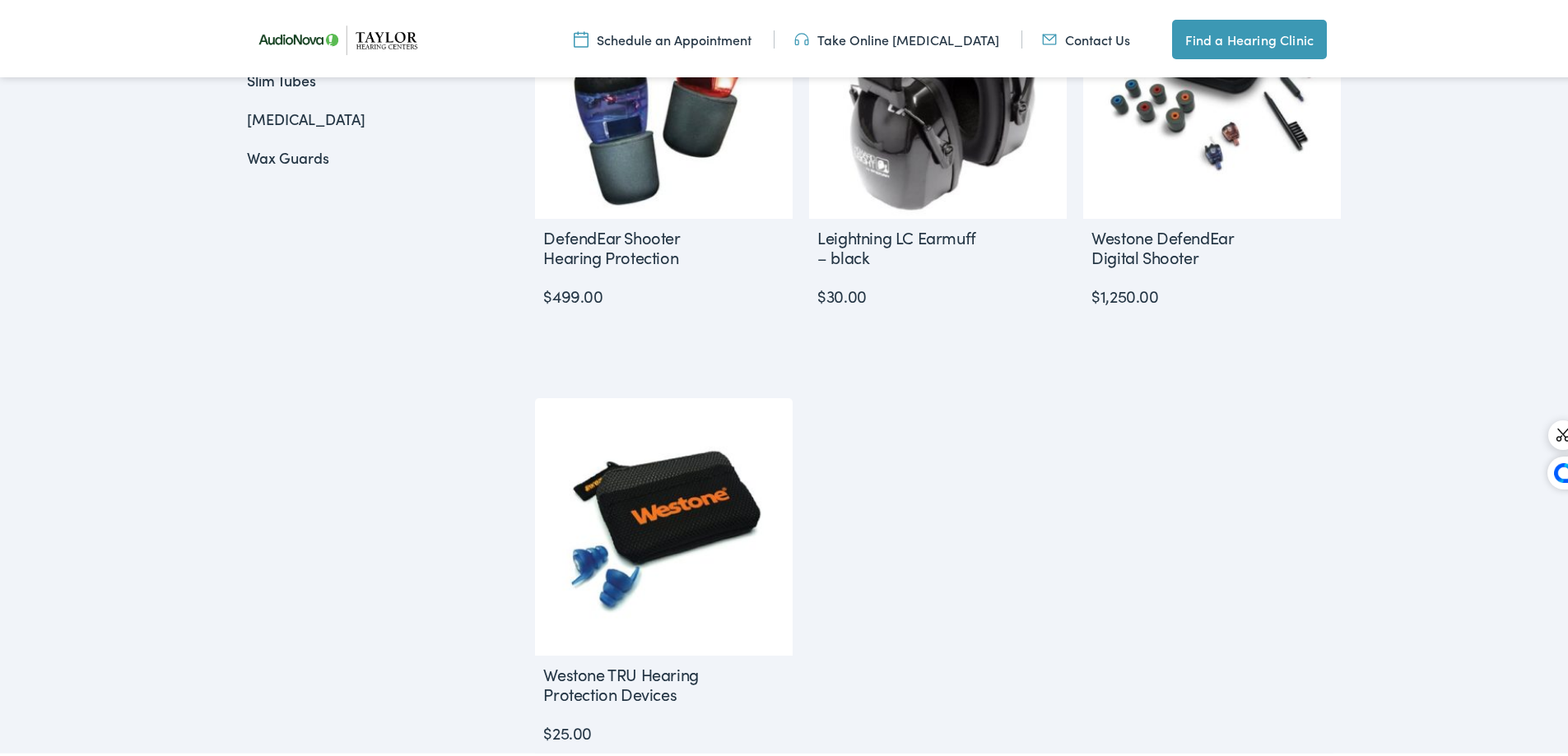
scroll to position [822, 0]
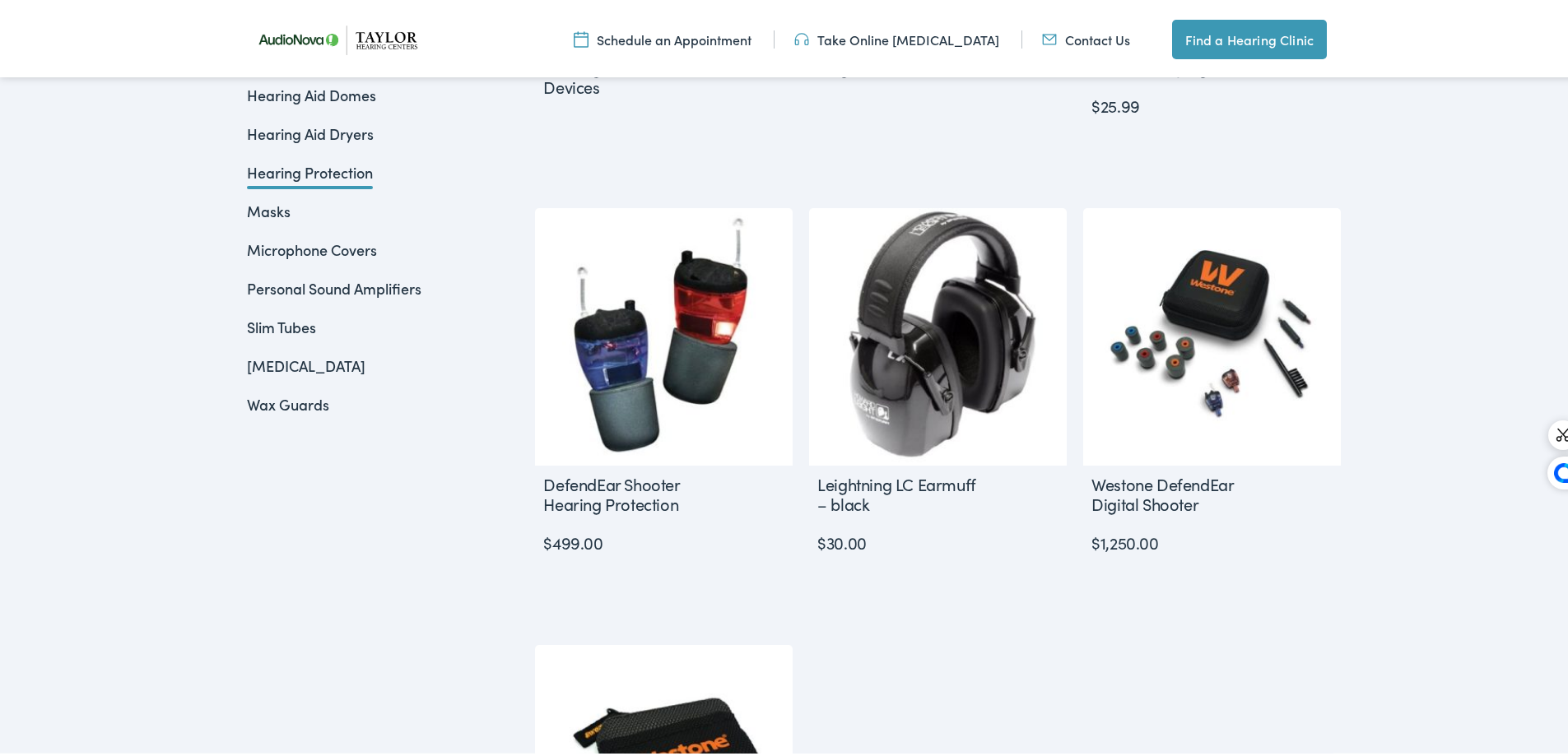
click at [312, 133] on link "Hearing Aid Dryers" at bounding box center [310, 130] width 127 height 20
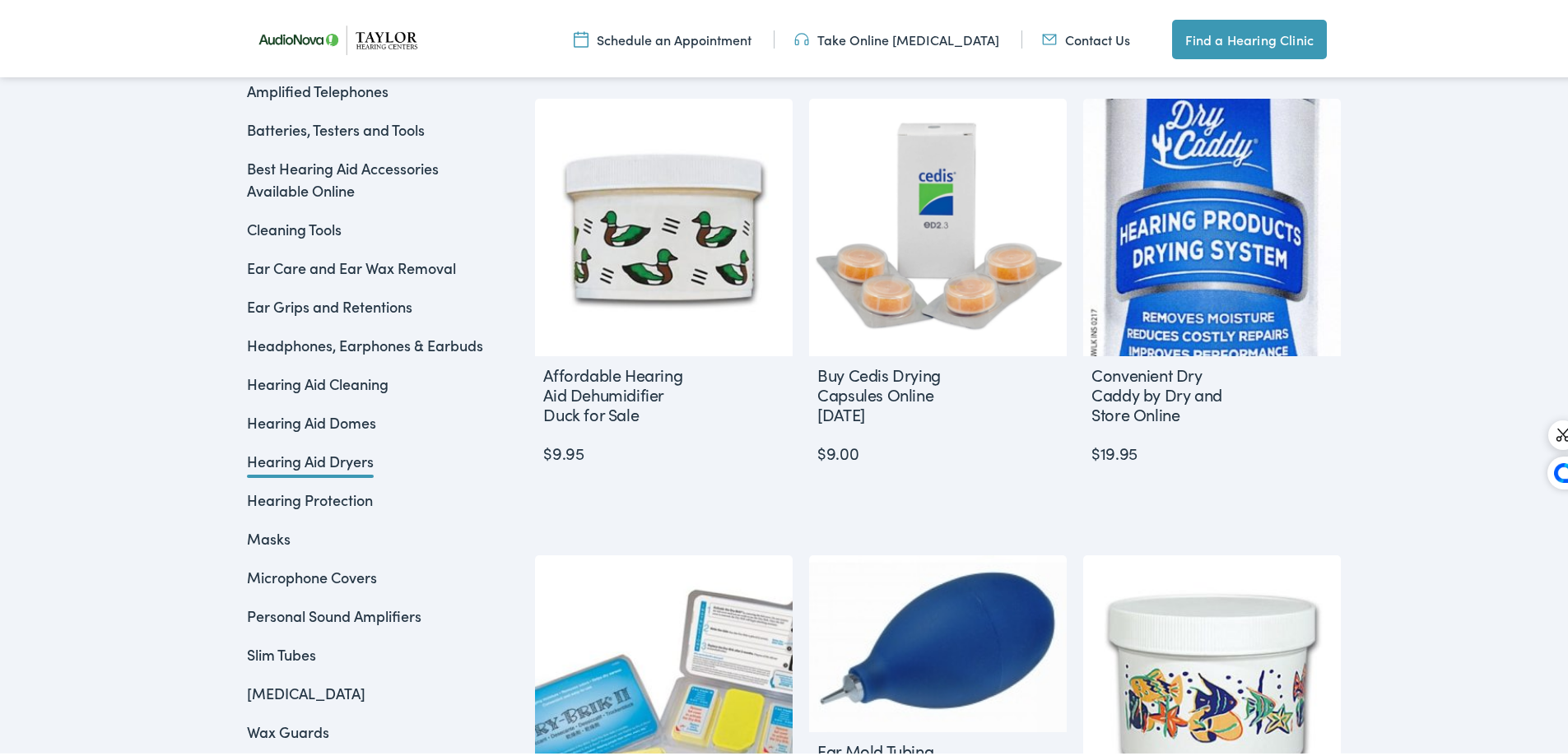
scroll to position [412, 0]
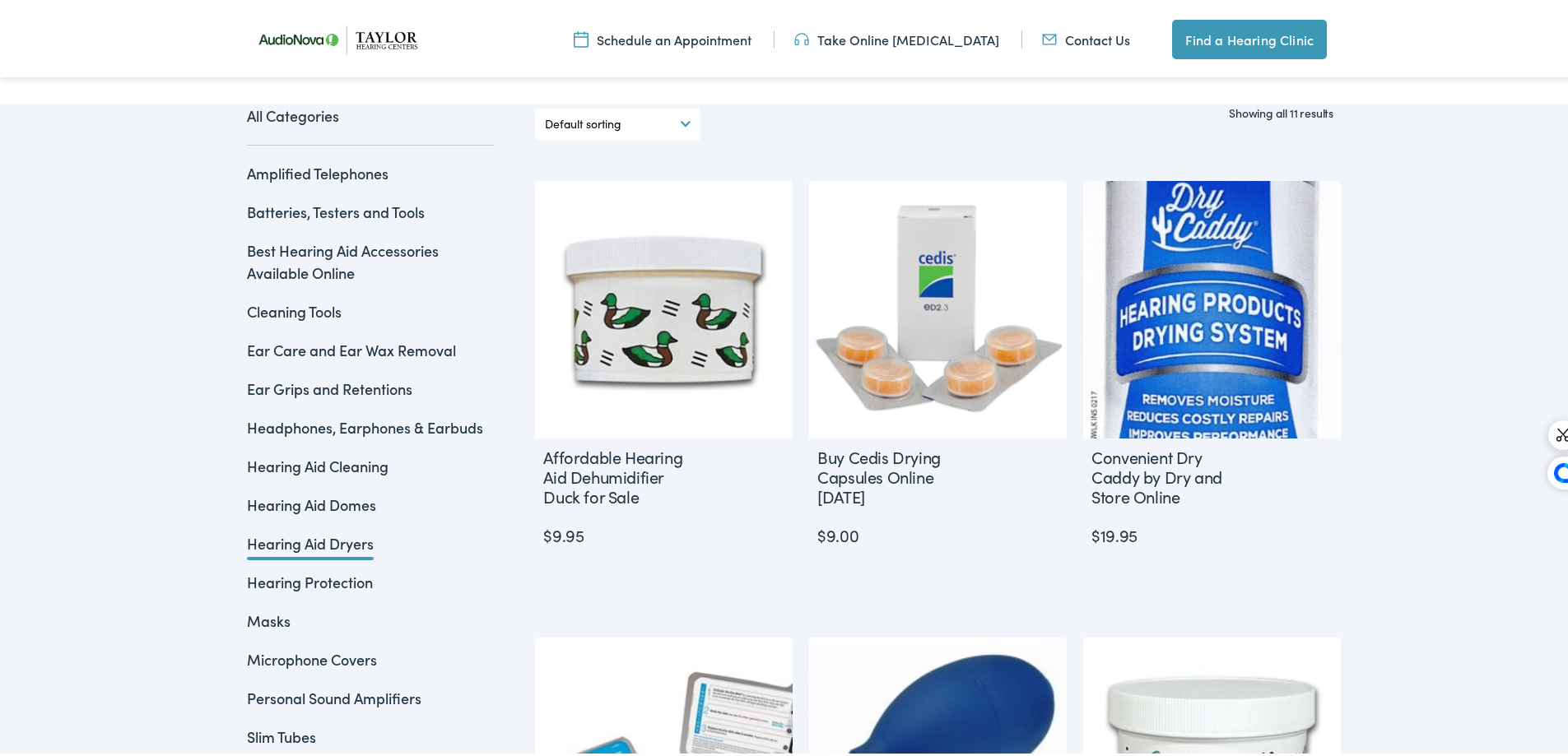
click at [308, 505] on link "Hearing Aid Domes" at bounding box center [312, 501] width 130 height 20
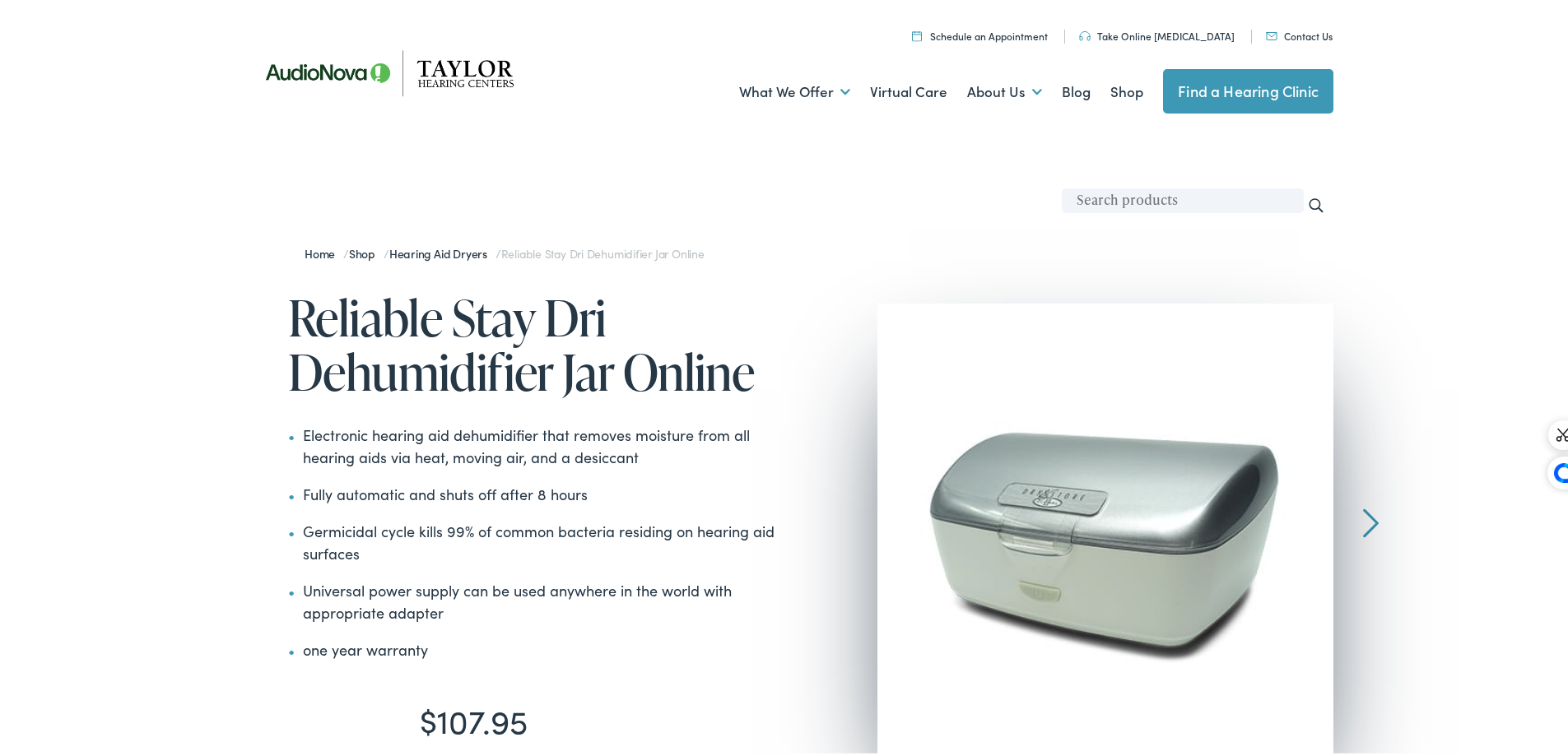
click at [535, 343] on h1 "Reliable Stay Dri Dehumidifier Jar Online" at bounding box center [539, 342] width 502 height 109
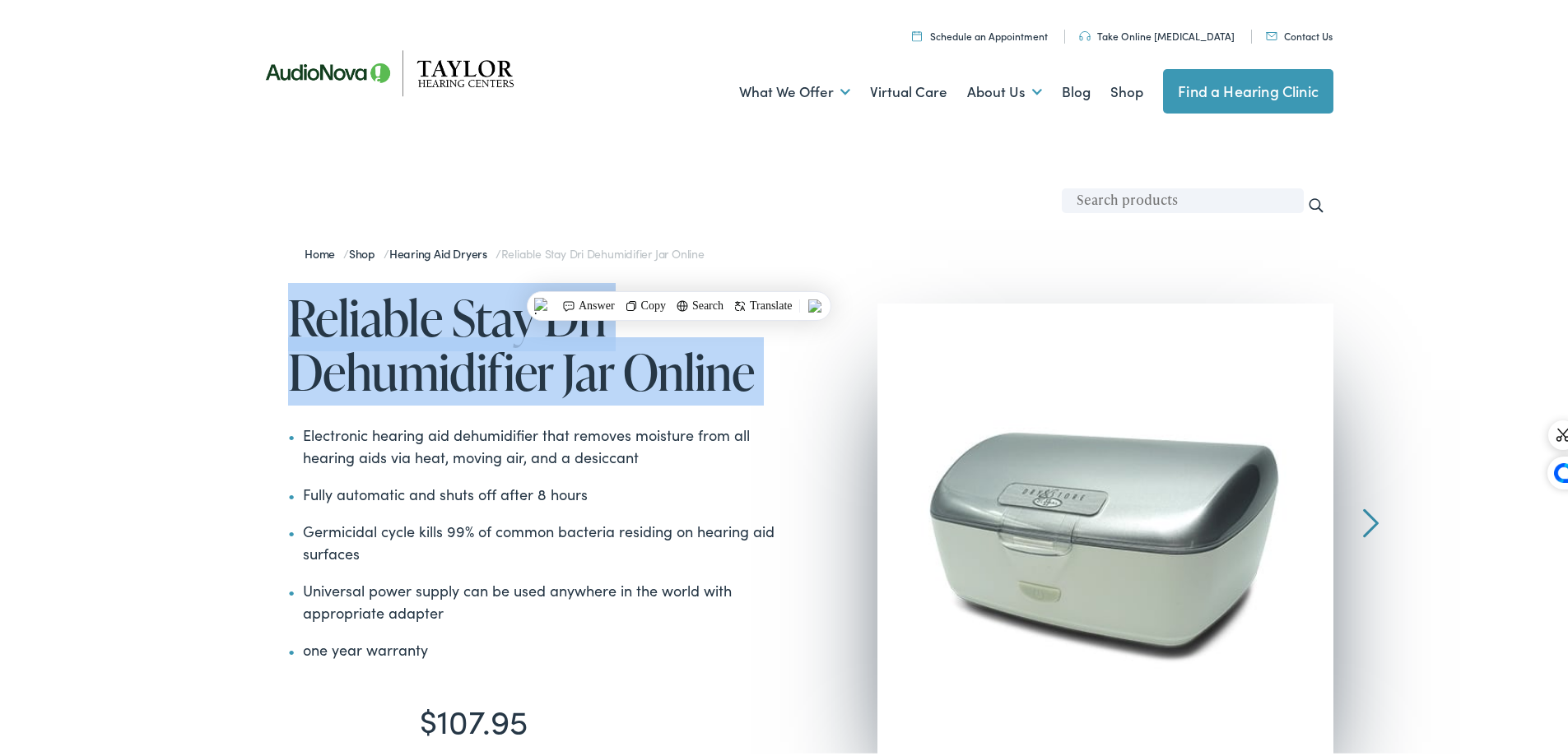
click at [535, 343] on h1 "Reliable Stay Dri Dehumidifier Jar Online" at bounding box center [539, 342] width 502 height 109
copy div "Reliable Stay Dri Dehumidifier Jar Online"
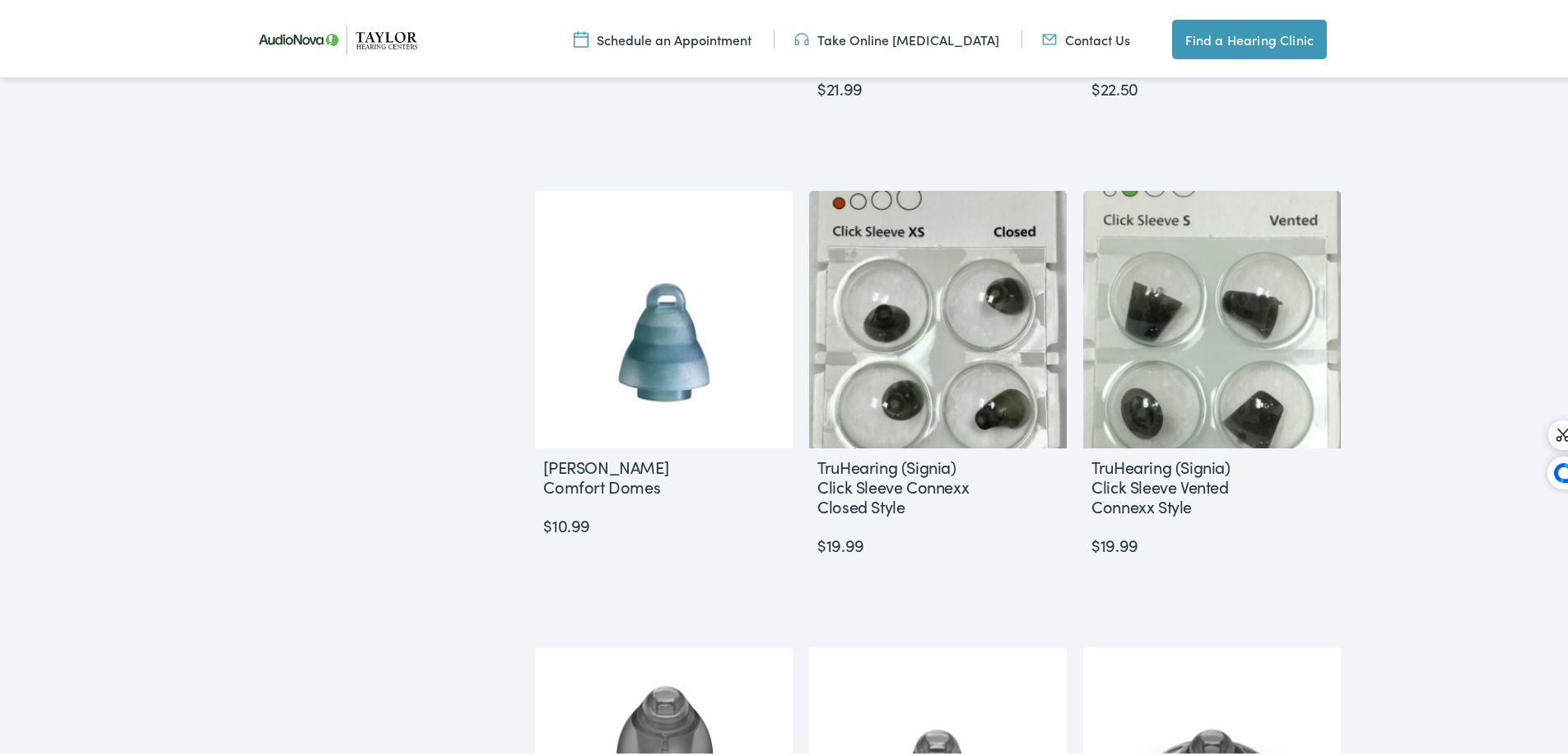
scroll to position [739, 0]
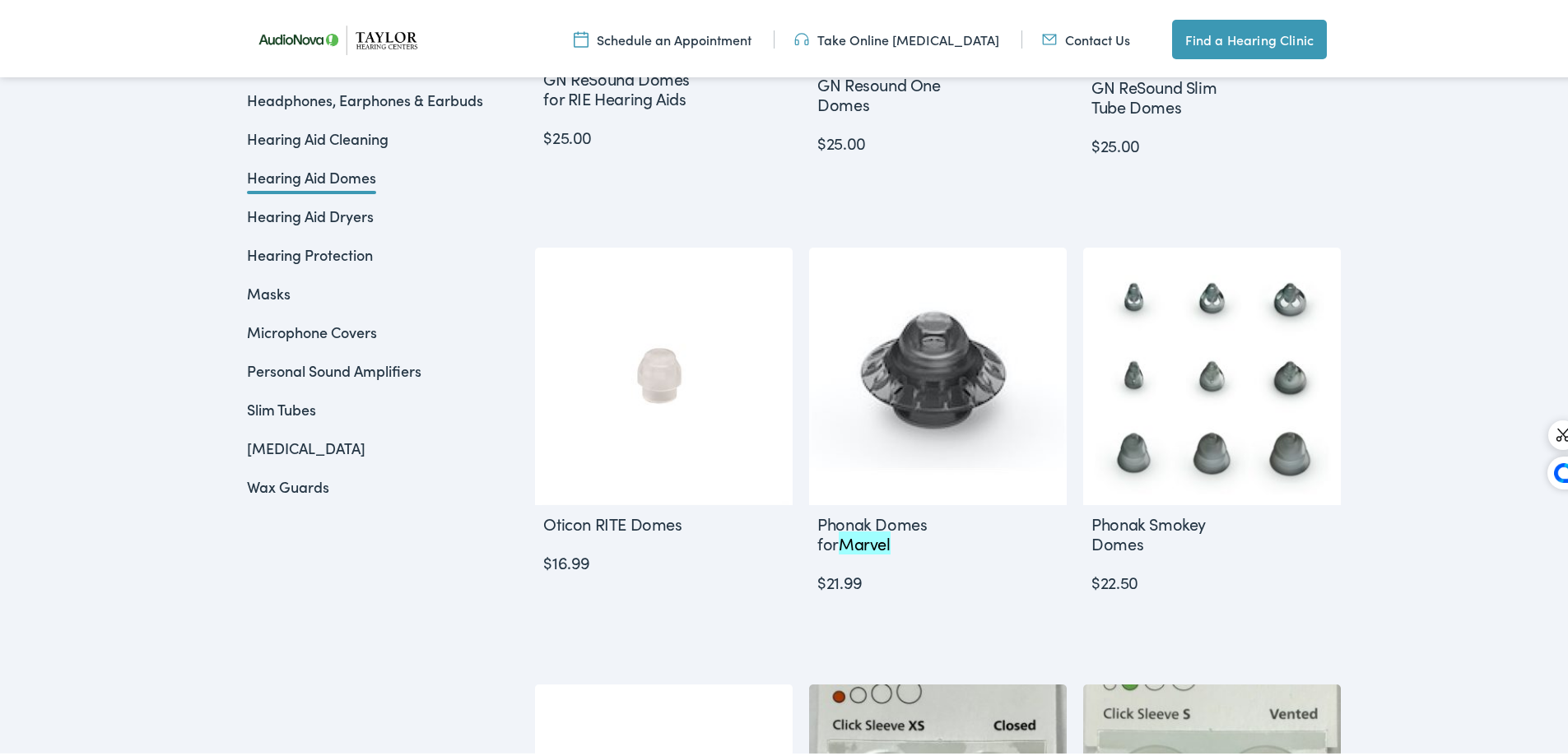
click at [317, 134] on link "Hearing Aid Cleaning" at bounding box center [318, 135] width 142 height 20
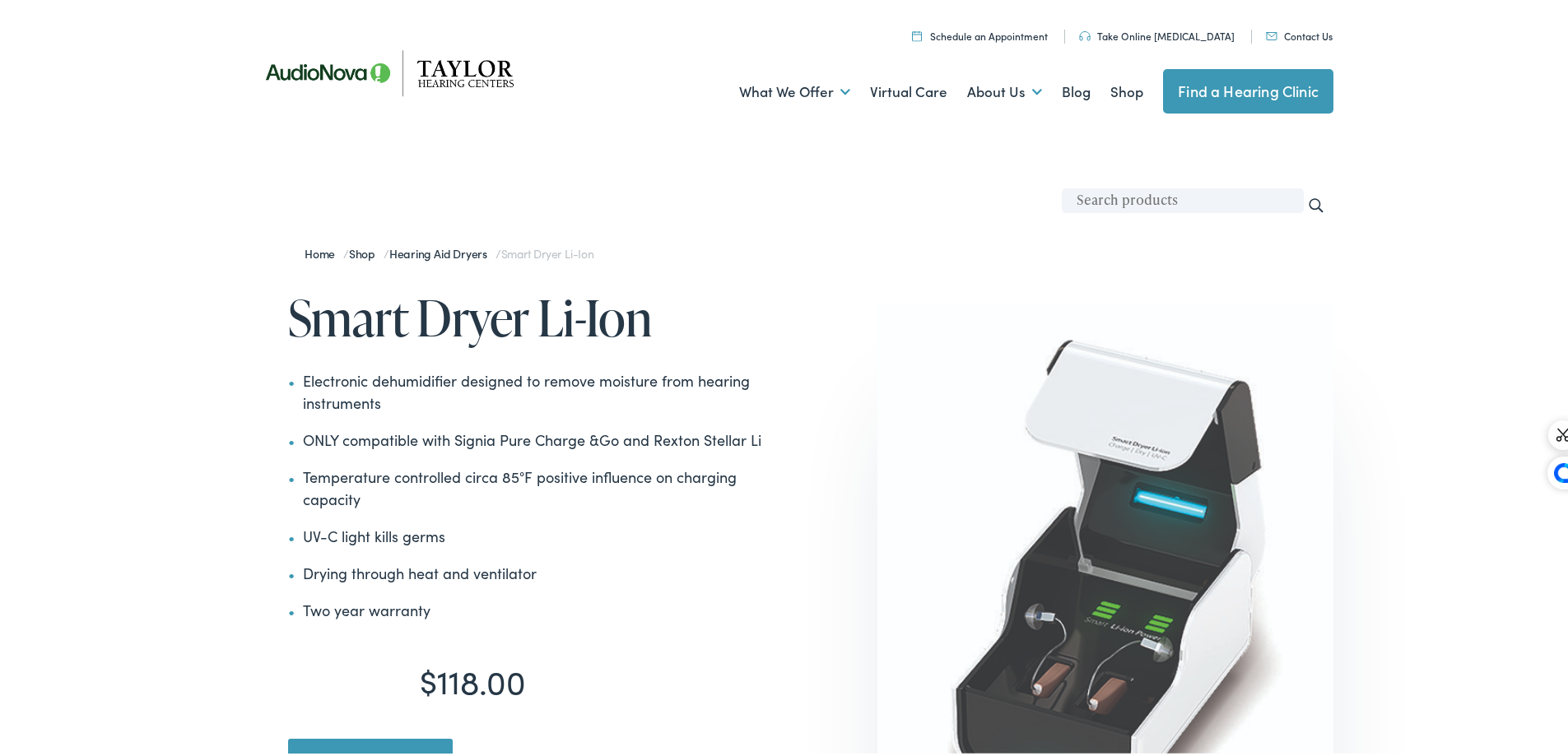
click at [420, 326] on h1 "Smart Dryer Li-Ion" at bounding box center [539, 314] width 502 height 54
click at [424, 325] on h1 "Smart Dryer Li-Ion" at bounding box center [539, 314] width 502 height 54
click at [429, 324] on h1 "Smart Dryer Li-Ion" at bounding box center [539, 314] width 502 height 54
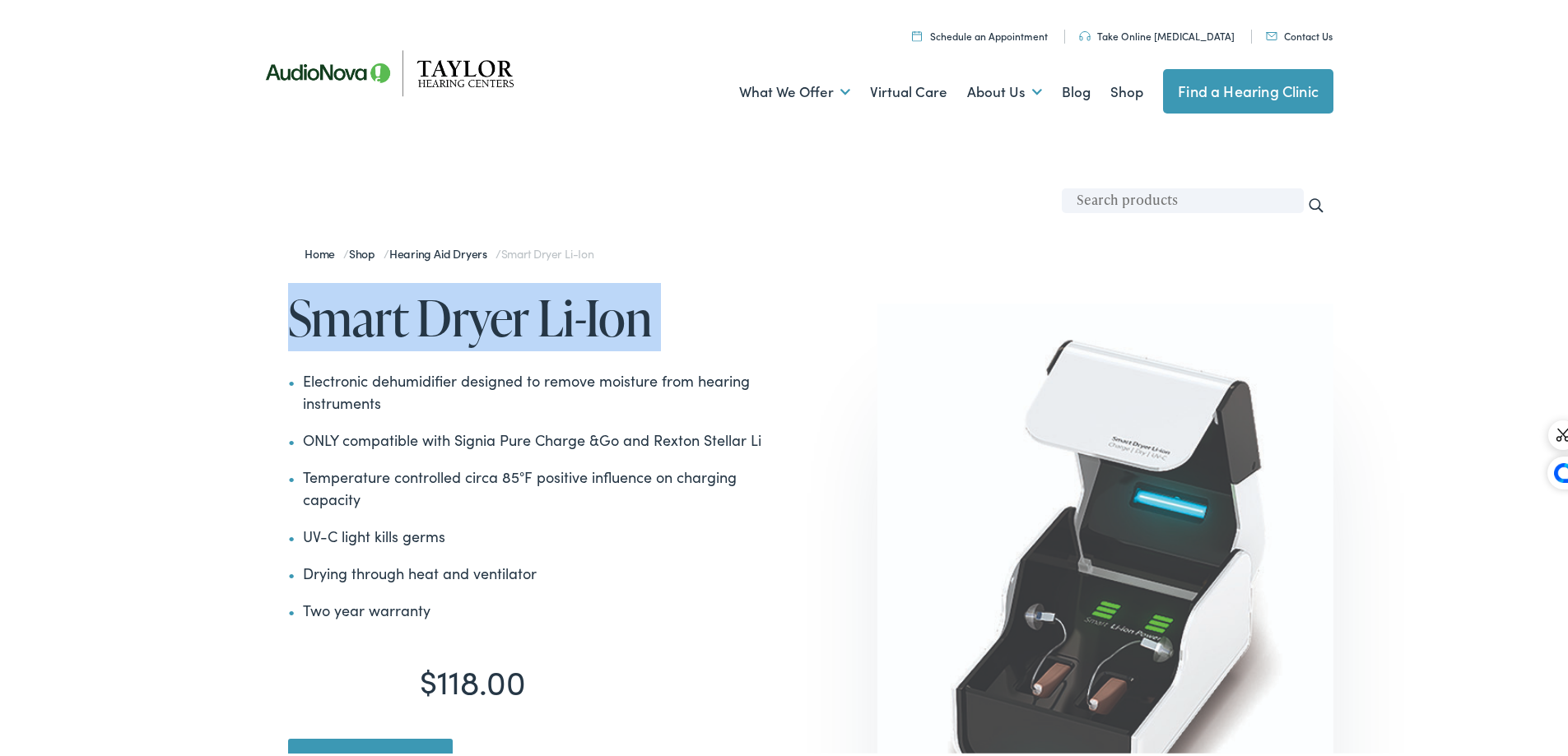
click at [429, 324] on h1 "Smart Dryer Li-Ion" at bounding box center [539, 314] width 502 height 54
copy div "Smart Dryer Li-Ion"
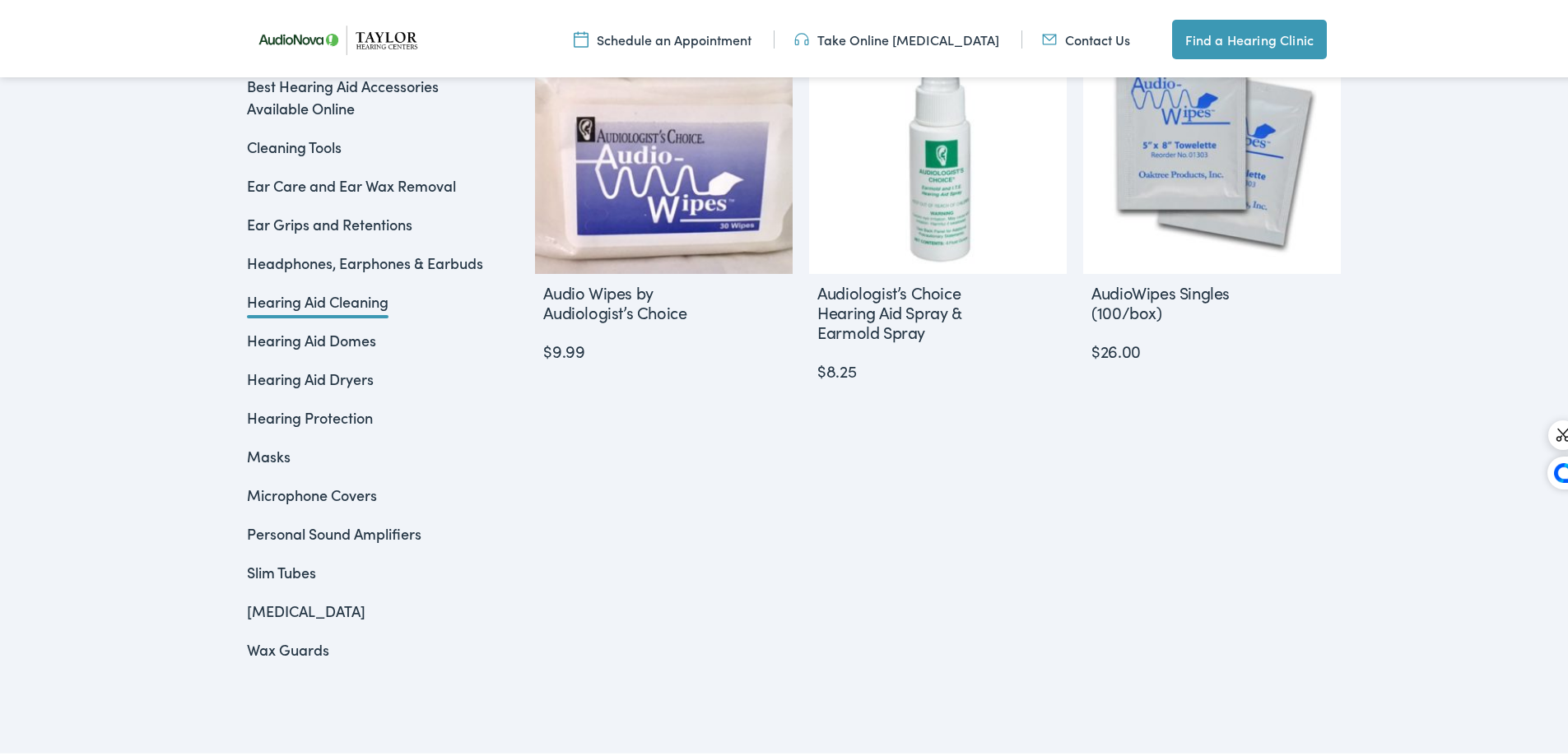
scroll to position [329, 0]
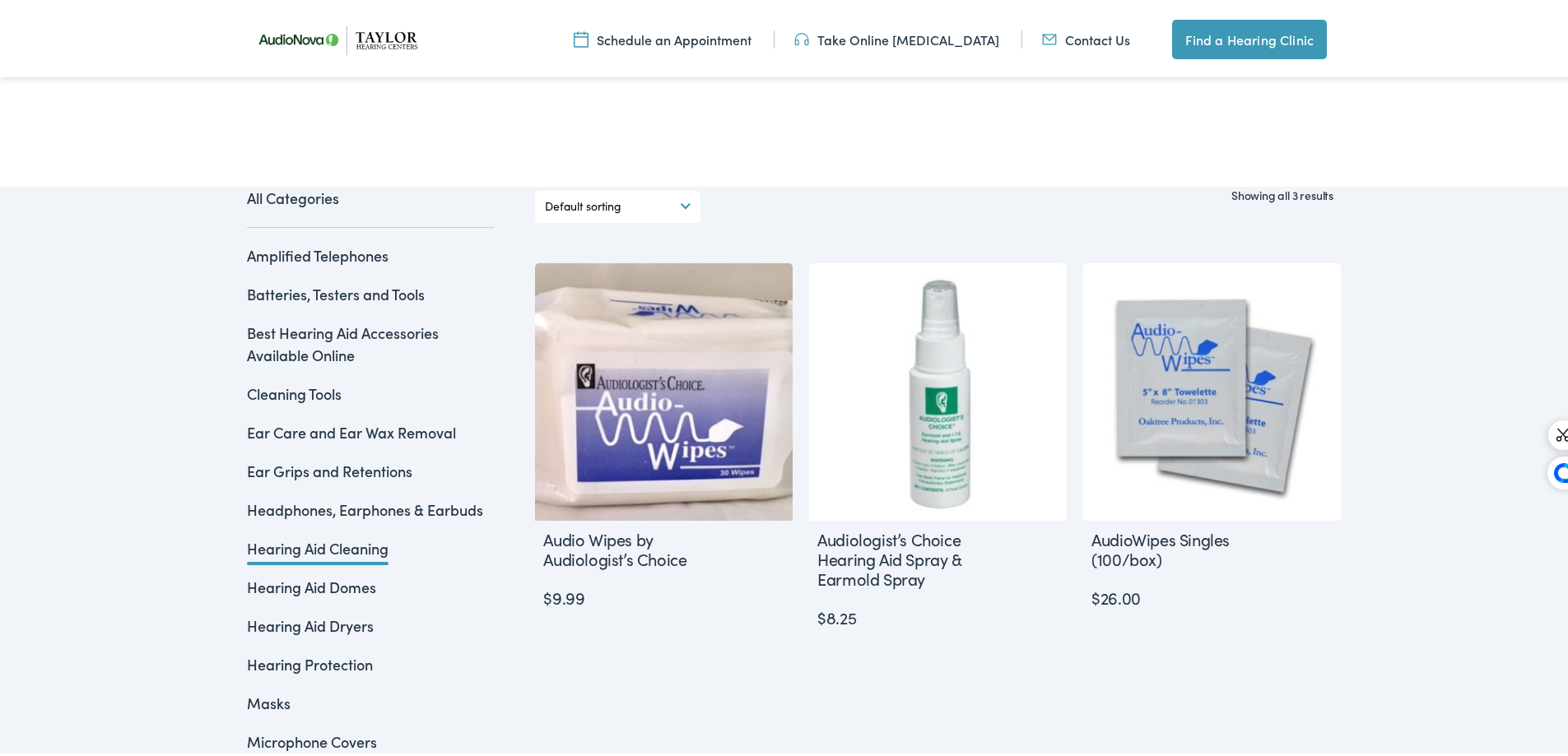
click at [322, 509] on link "Headphones, Earphones & Earbuds" at bounding box center [365, 506] width 237 height 20
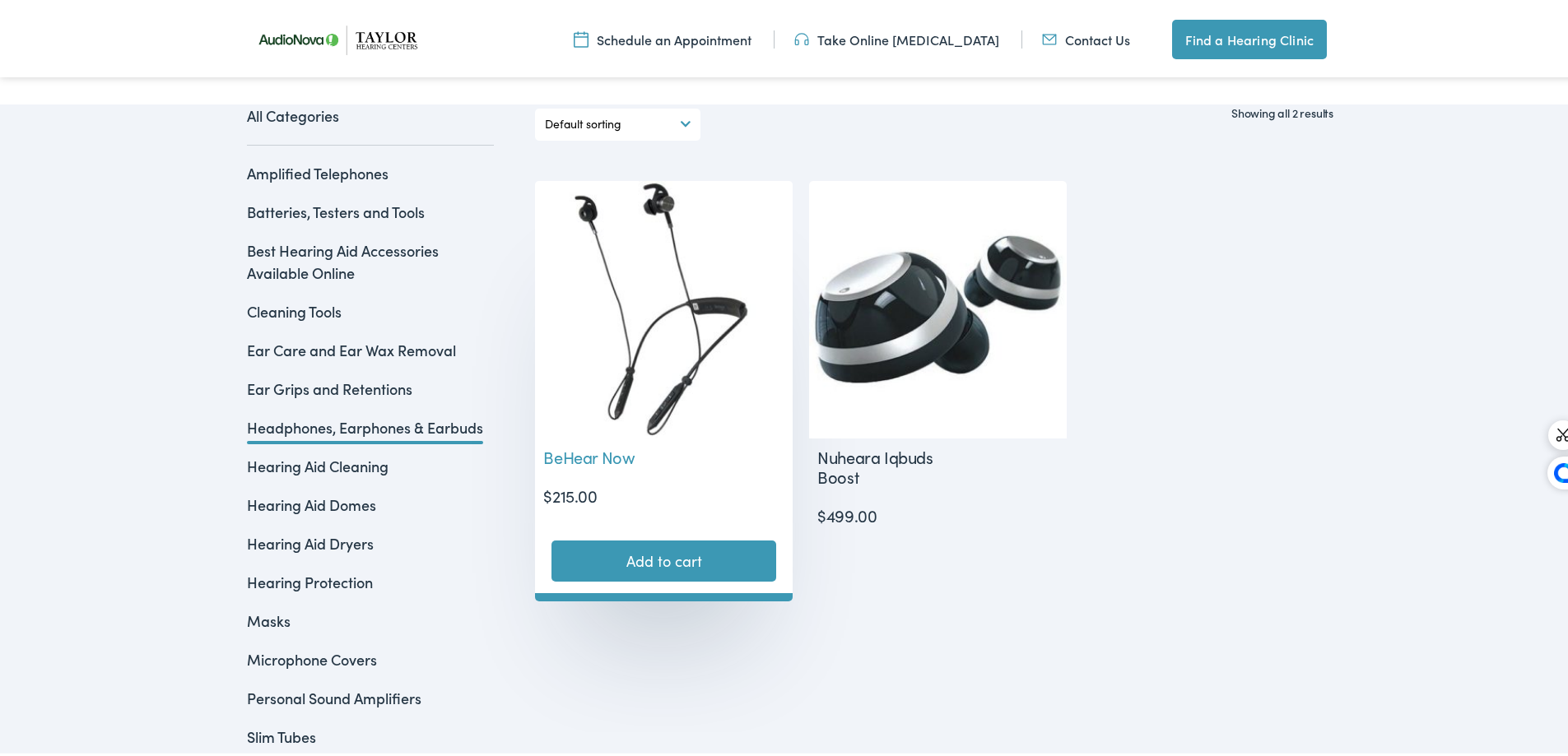
scroll to position [410, 0]
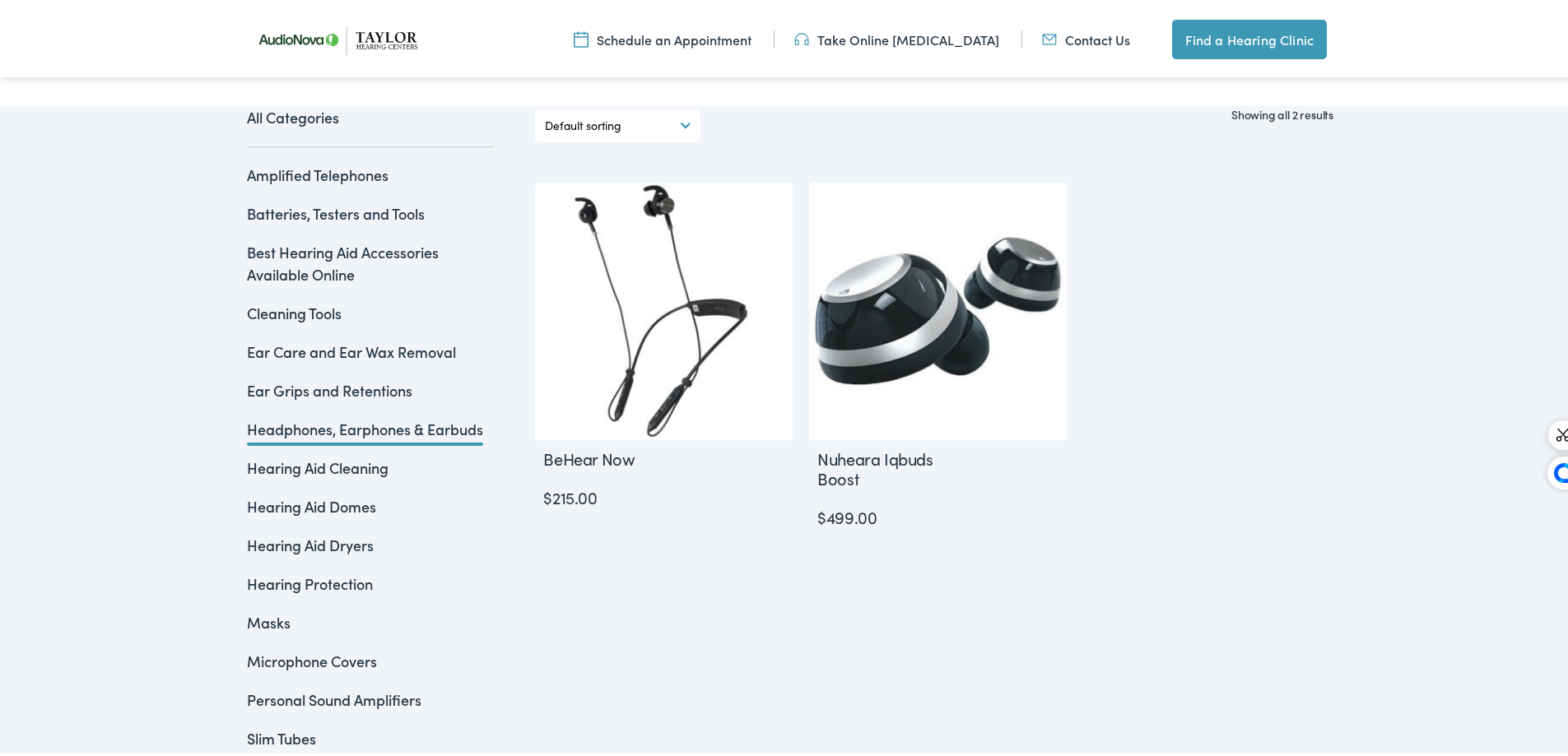
click at [298, 382] on link "Ear Grips and Retentions" at bounding box center [329, 386] width 166 height 20
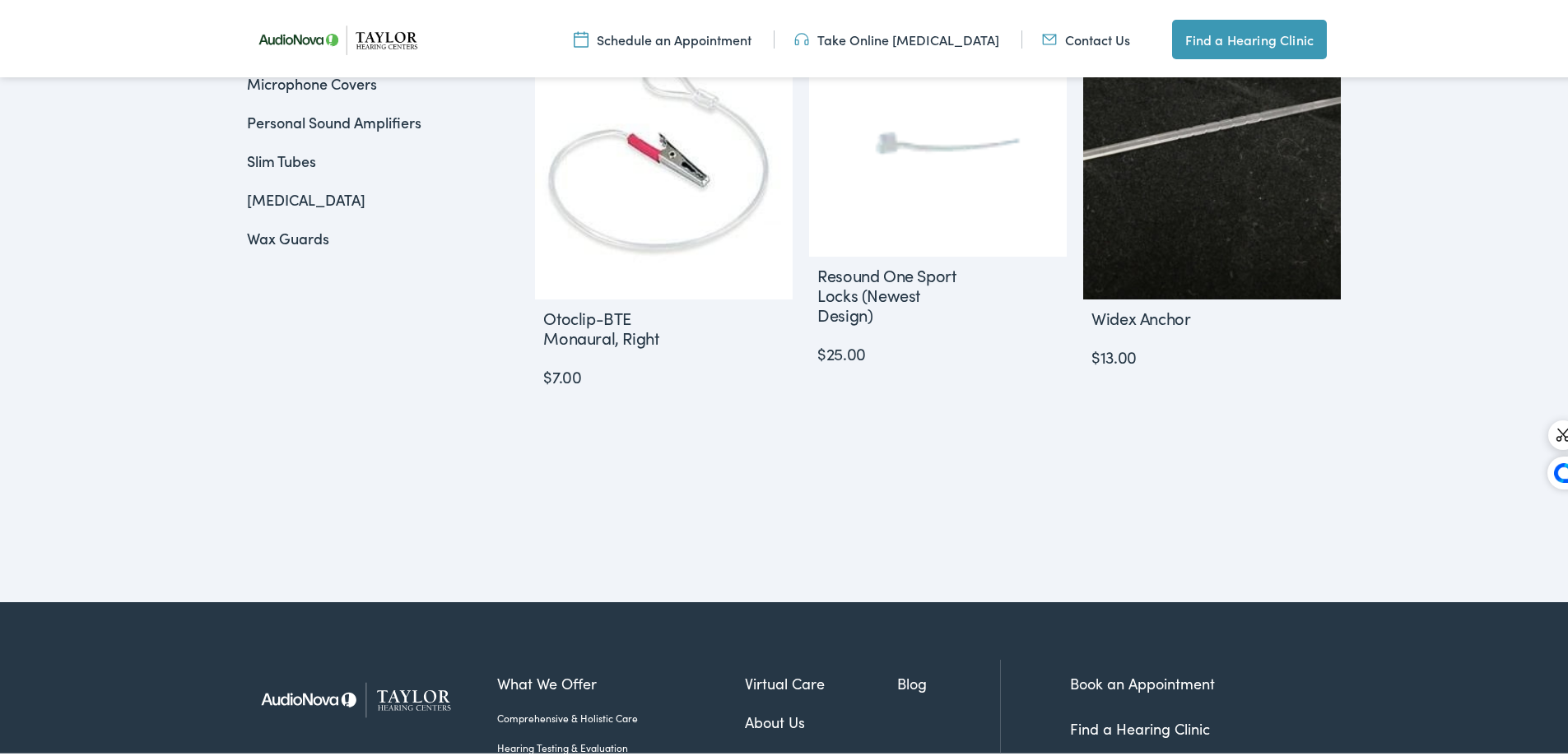
scroll to position [494, 0]
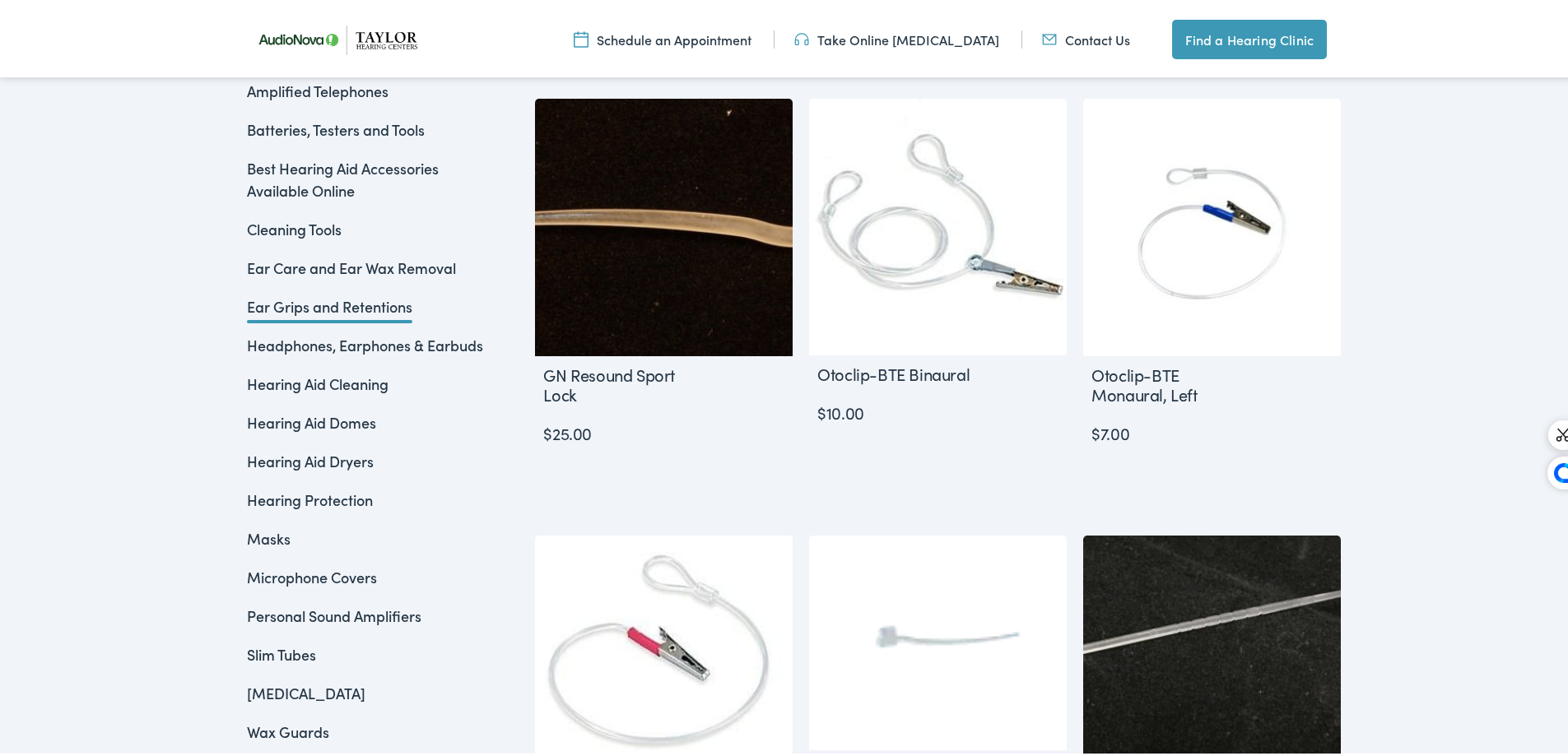
click at [307, 269] on link "Ear Care and Ear Wax Removal" at bounding box center [351, 264] width 209 height 20
